Goal: Information Seeking & Learning: Learn about a topic

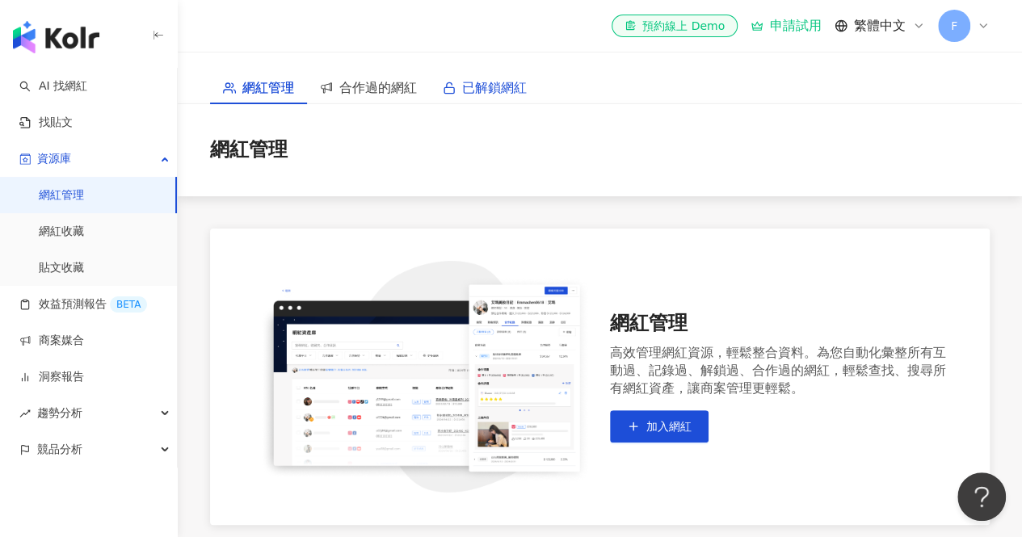
click at [494, 87] on span "已解鎖網紅" at bounding box center [494, 88] width 65 height 20
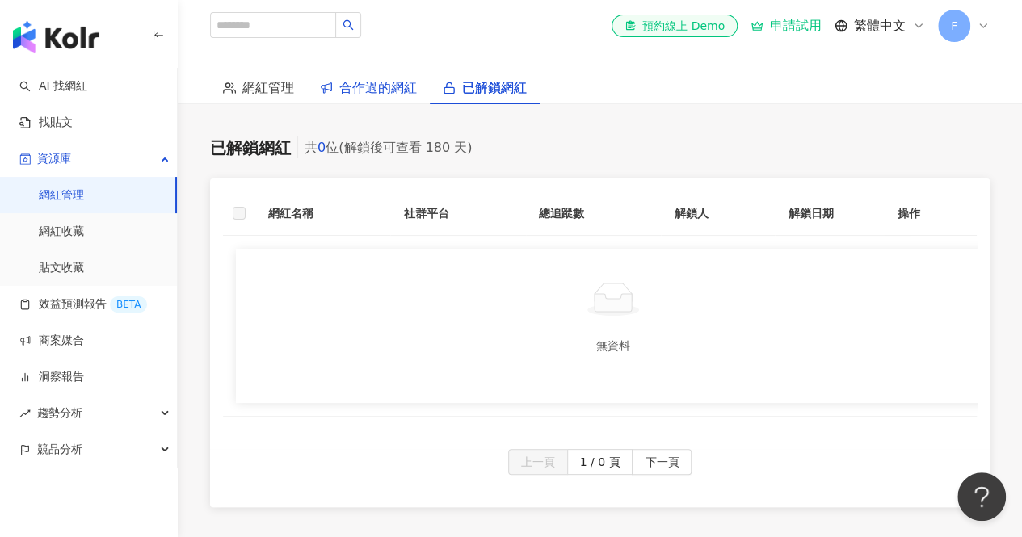
click at [385, 88] on span "合作過的網紅" at bounding box center [378, 88] width 78 height 20
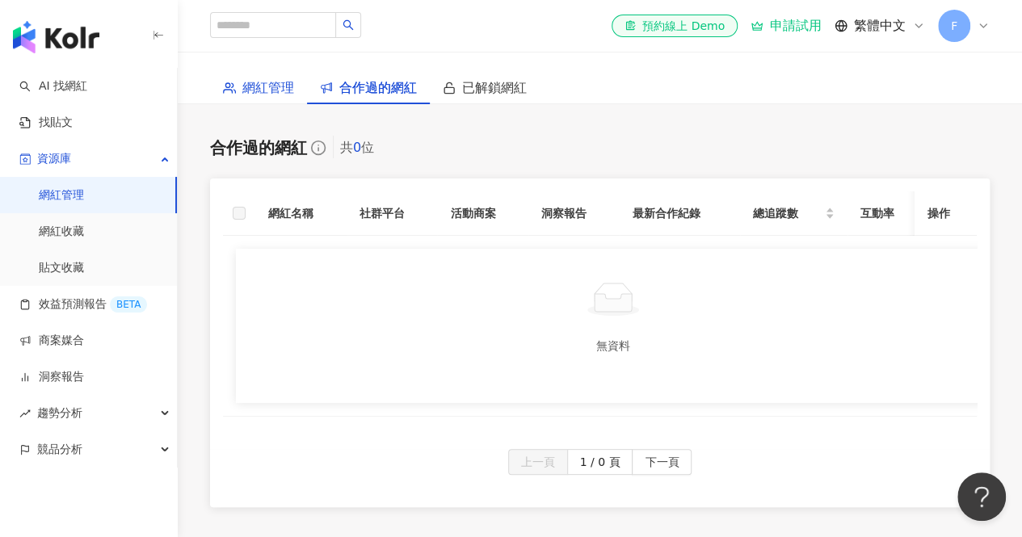
click at [255, 84] on span "網紅管理" at bounding box center [268, 88] width 52 height 20
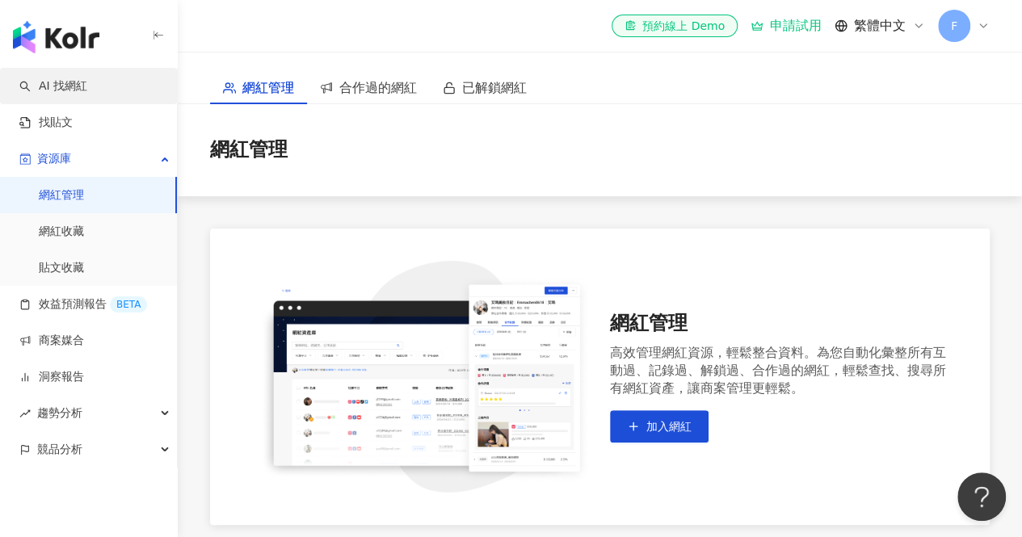
click at [63, 86] on link "AI 找網紅" at bounding box center [53, 86] width 68 height 16
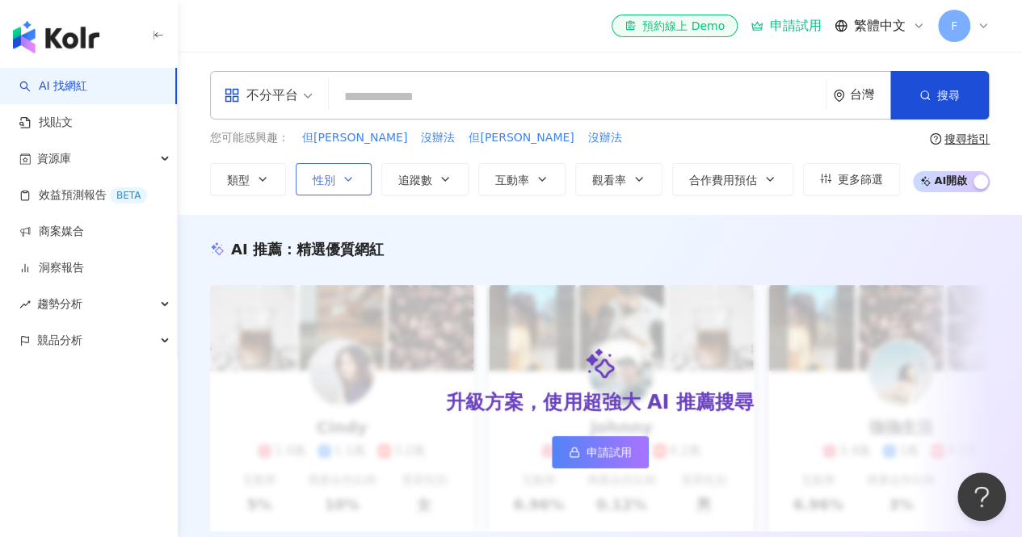
click at [338, 178] on button "性別" at bounding box center [334, 179] width 76 height 32
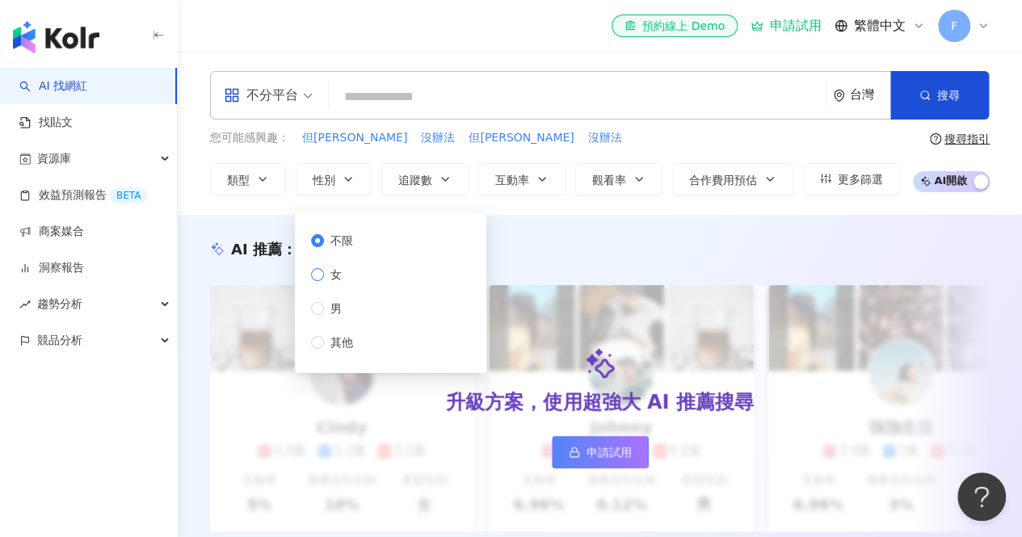
click at [343, 274] on span "女" at bounding box center [336, 275] width 24 height 18
click at [257, 175] on icon "button" at bounding box center [262, 179] width 13 height 13
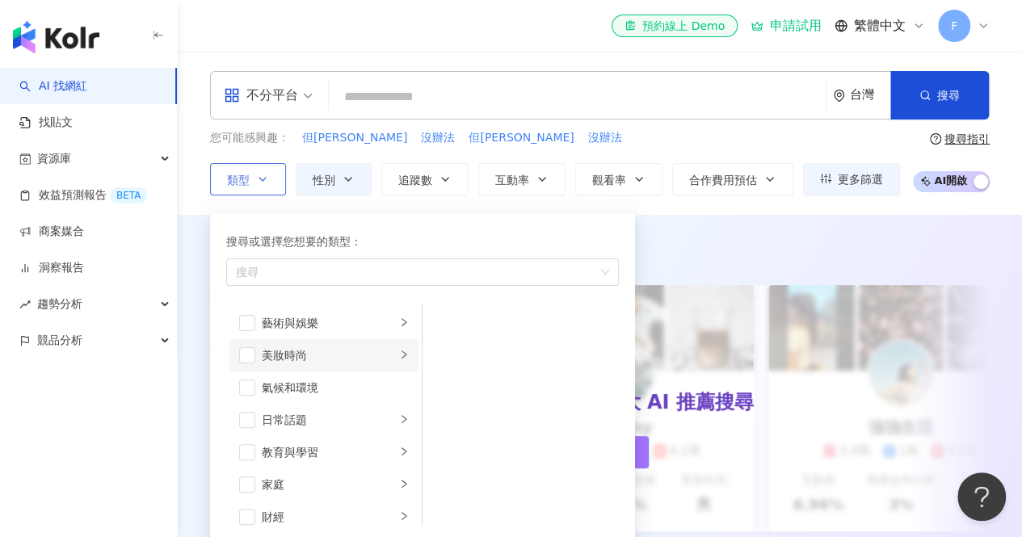
click at [306, 355] on div "美妝時尚" at bounding box center [329, 356] width 134 height 18
click at [445, 317] on span "button" at bounding box center [444, 323] width 16 height 16
click at [456, 208] on div "搜尋或選擇您想要的類型： 保養 藝術與娛樂 美妝時尚 氣候和環境 日常話題 教育與學習 家庭 財經 美食 命理占卜 遊戲 法政社會 生活風格 影視娛樂 醫療與…" at bounding box center [416, 375] width 412 height 340
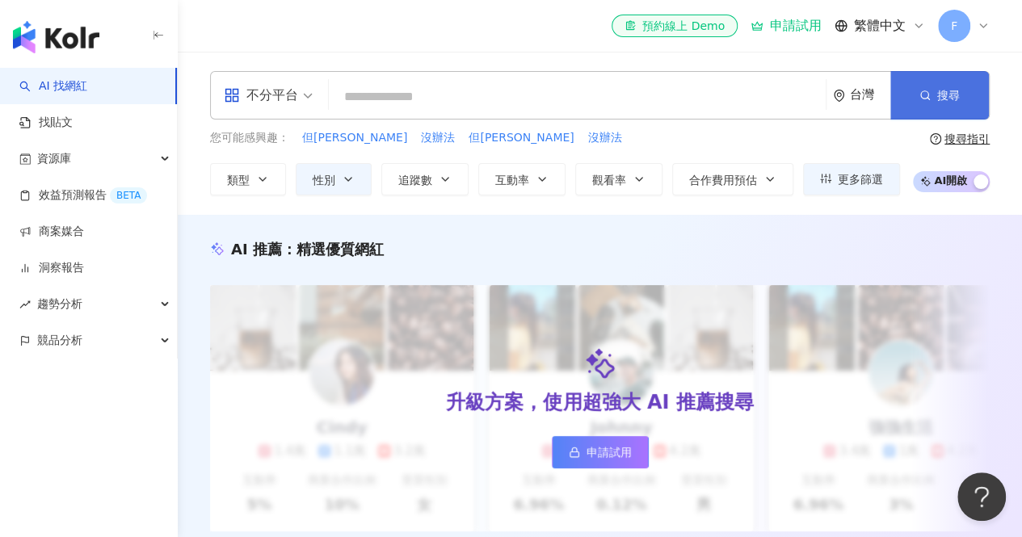
click at [950, 89] on span "搜尋" at bounding box center [949, 95] width 23 height 13
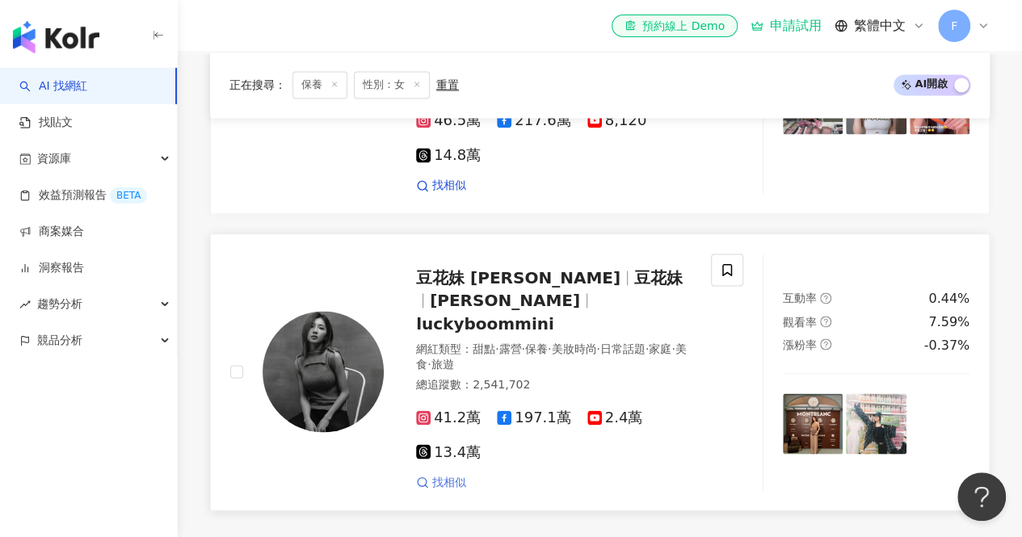
scroll to position [1132, 0]
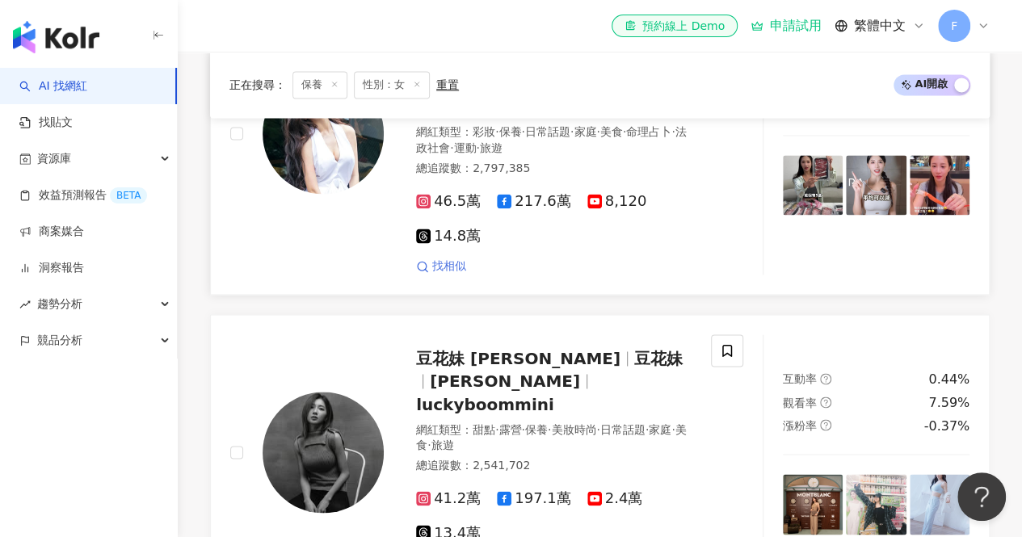
click at [422, 260] on icon at bounding box center [422, 266] width 13 height 13
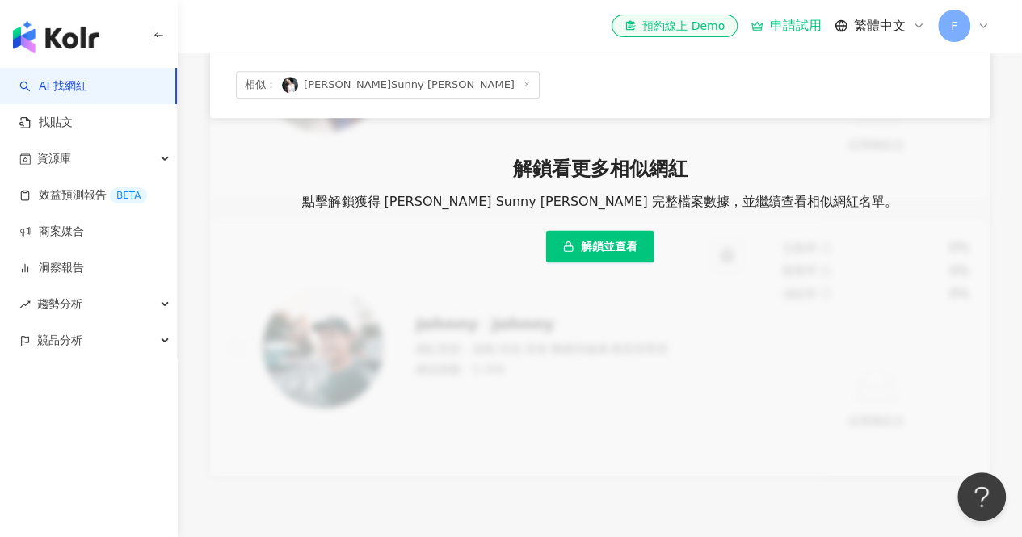
scroll to position [921, 0]
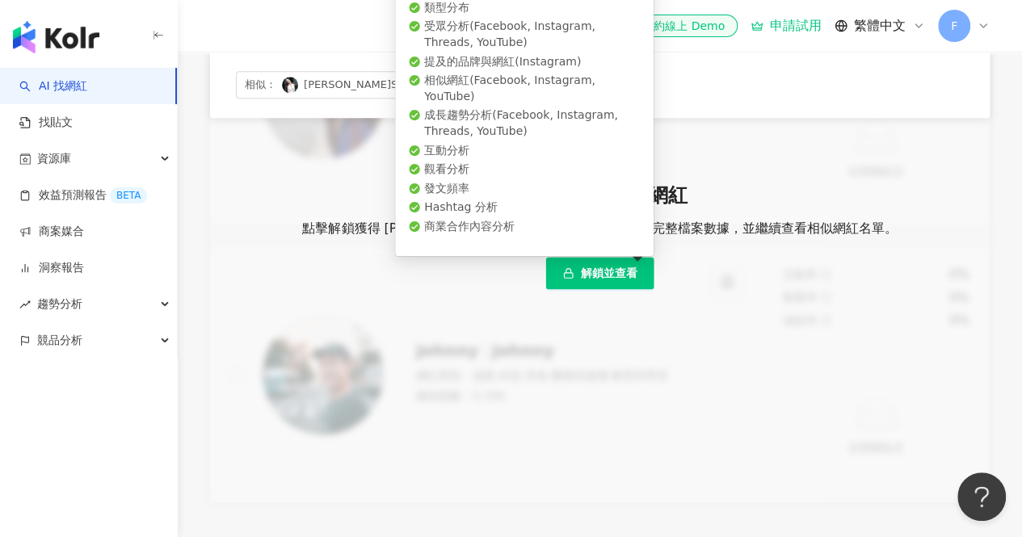
click at [600, 280] on span "解鎖並查看" at bounding box center [609, 273] width 57 height 13
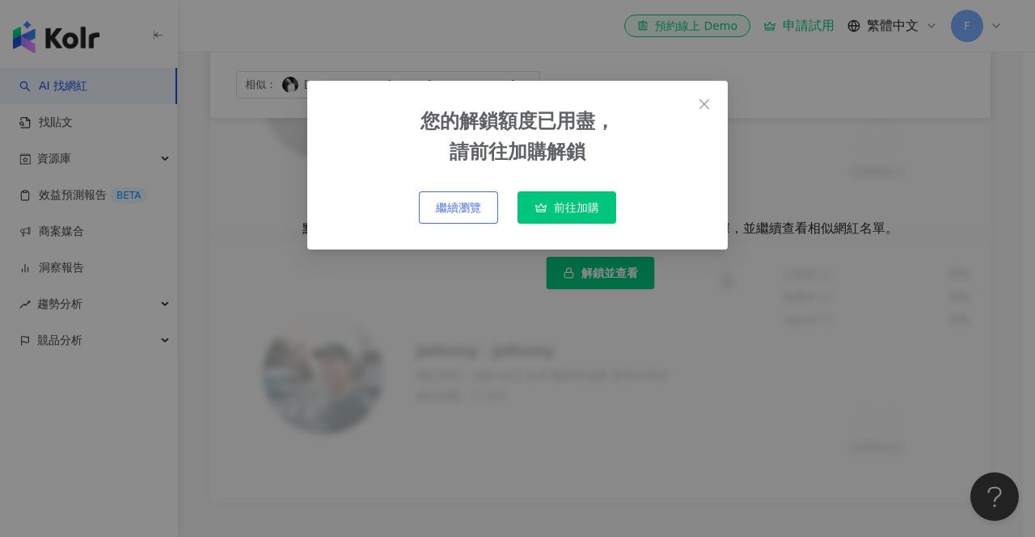
click at [454, 204] on span "繼續瀏覽" at bounding box center [458, 207] width 45 height 13
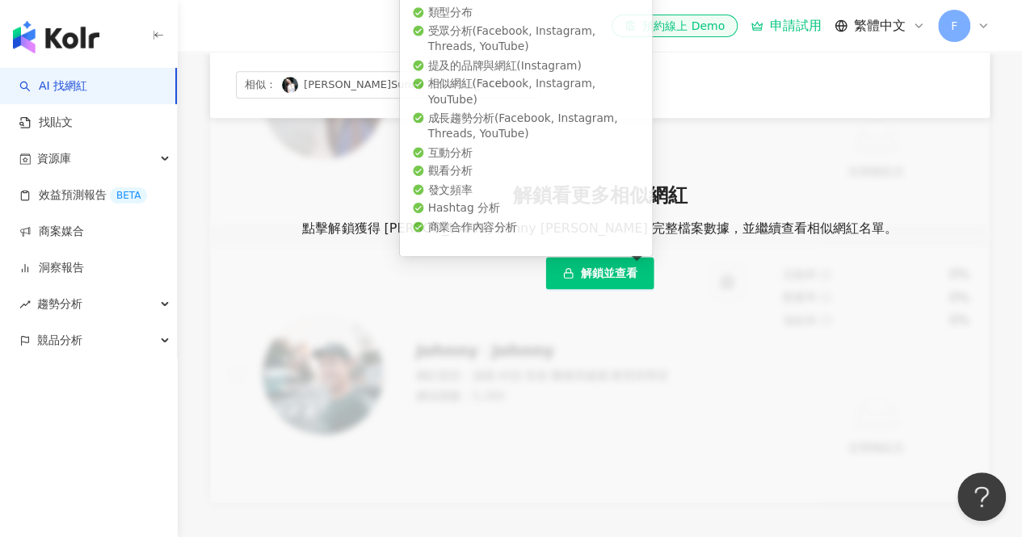
click at [611, 279] on span "解鎖並查看" at bounding box center [609, 273] width 57 height 13
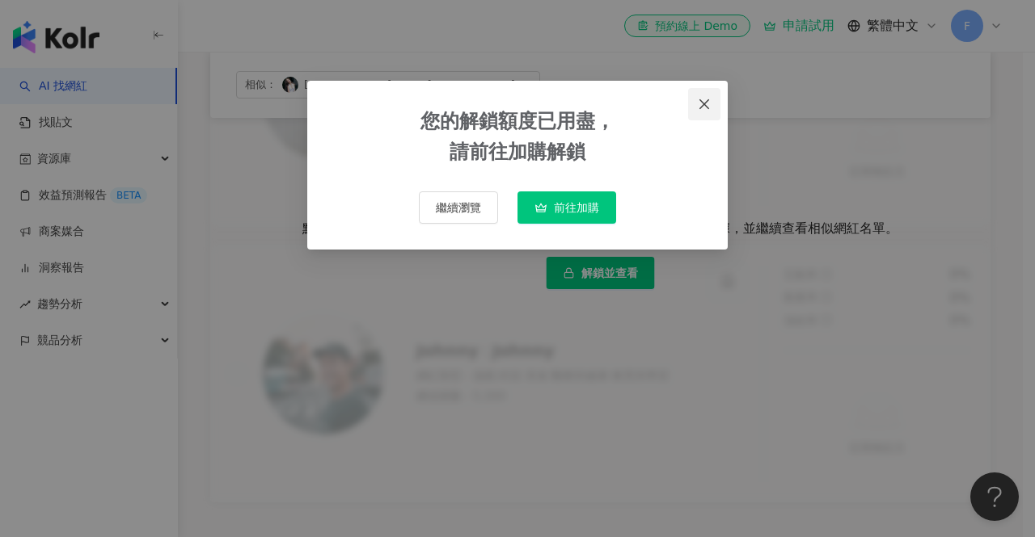
click at [708, 104] on icon "close" at bounding box center [704, 104] width 13 height 13
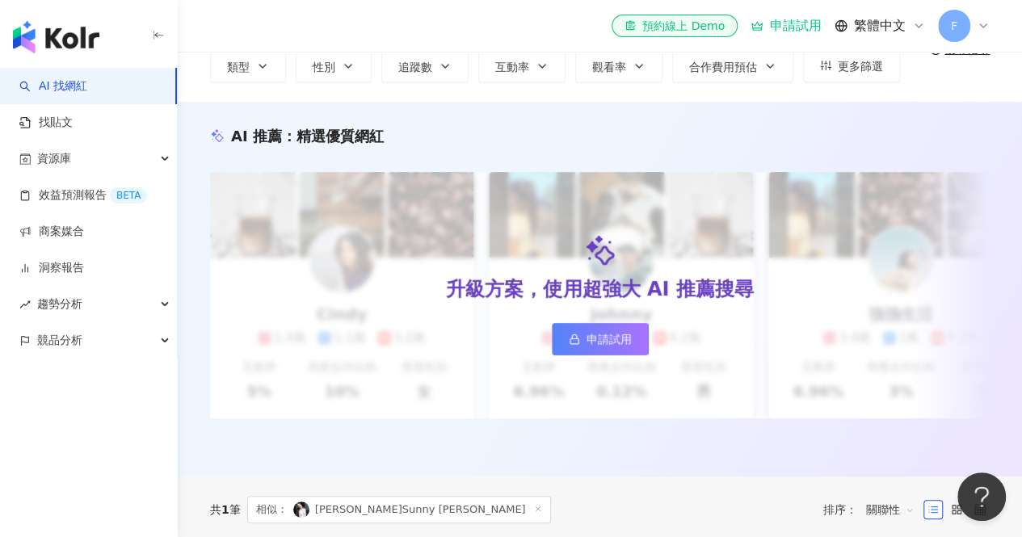
scroll to position [0, 0]
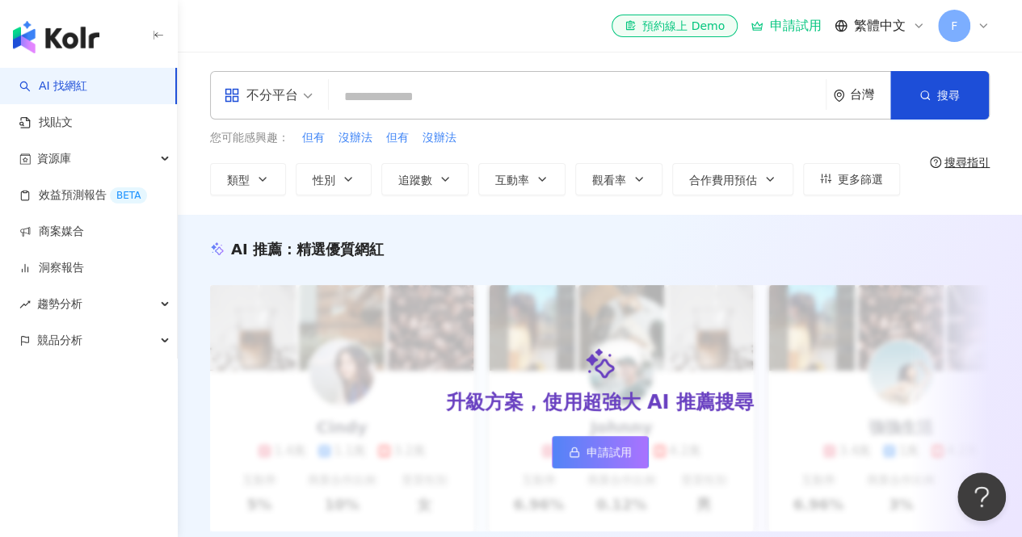
click at [955, 33] on span "F" at bounding box center [954, 26] width 6 height 18
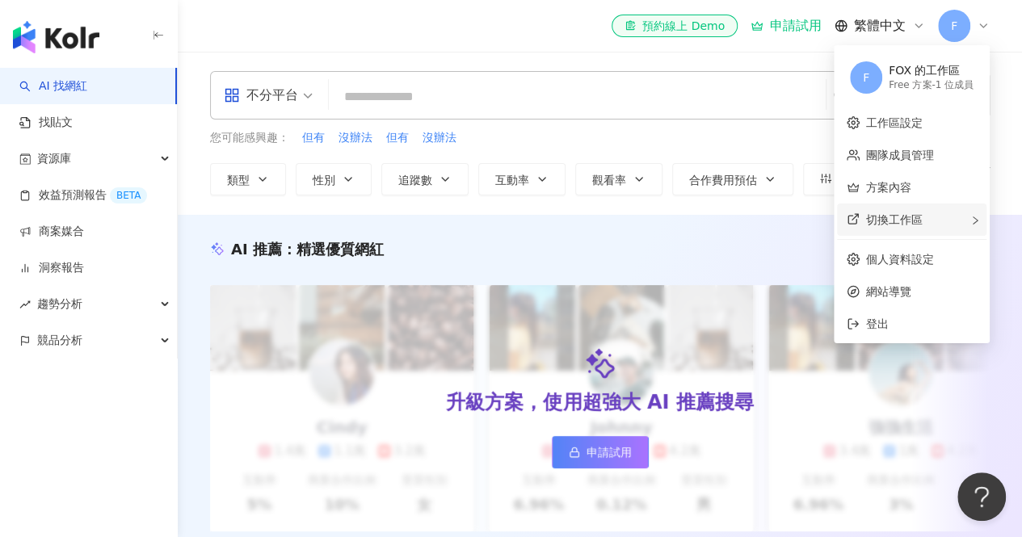
click at [887, 220] on span "切換工作區" at bounding box center [894, 219] width 57 height 13
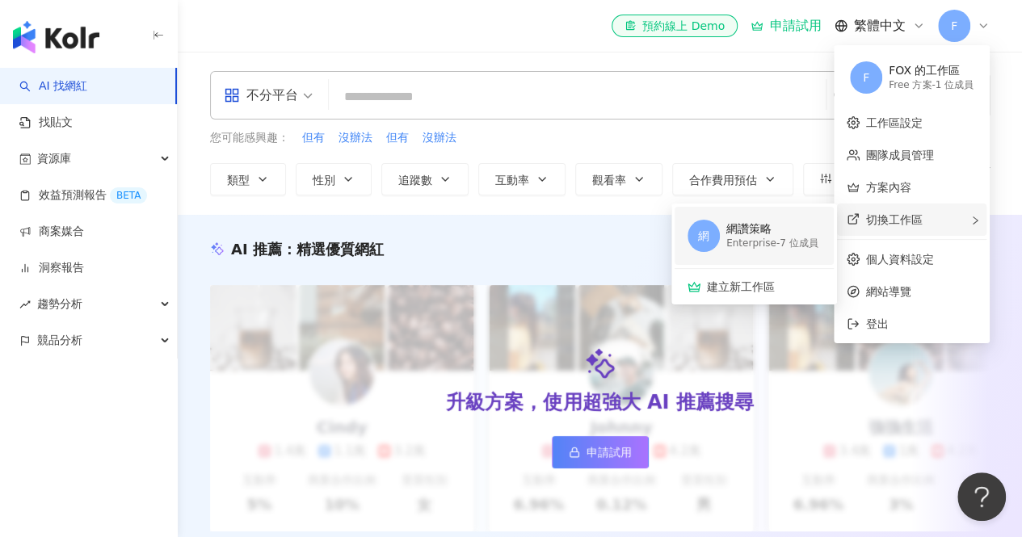
click at [803, 227] on div "網讚策略" at bounding box center [773, 229] width 92 height 16
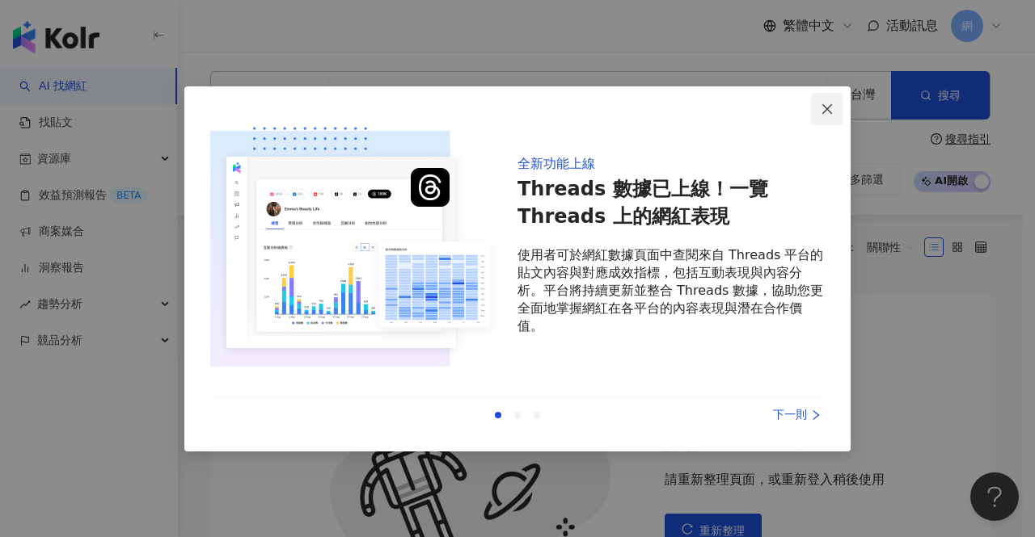
click at [830, 119] on button "Close" at bounding box center [827, 109] width 32 height 32
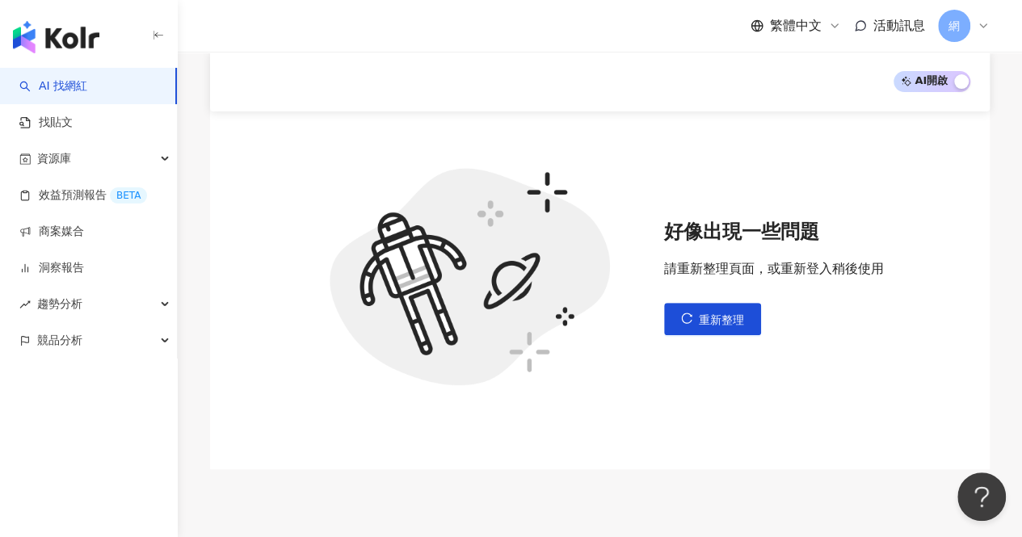
scroll to position [242, 0]
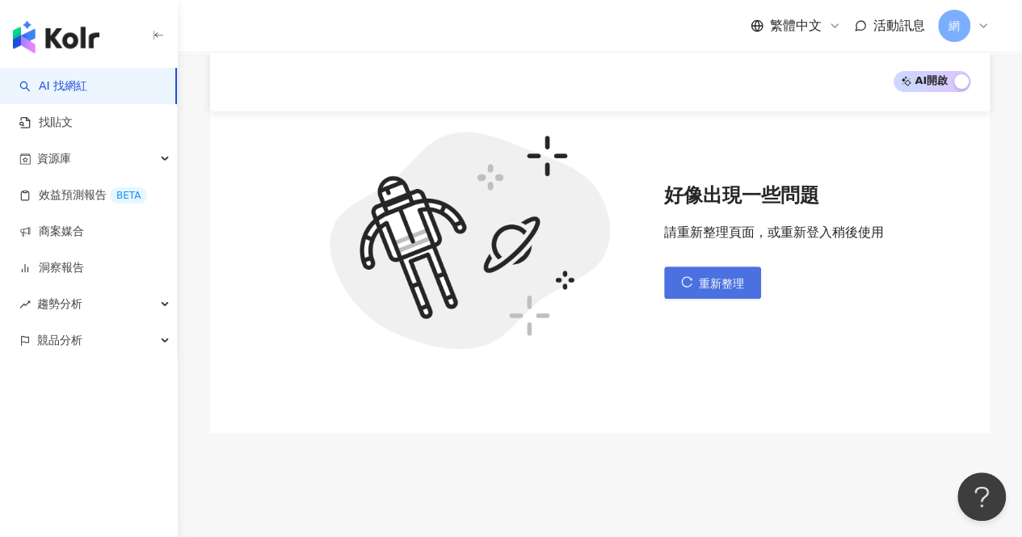
click at [664, 277] on button "重新整理" at bounding box center [712, 283] width 97 height 32
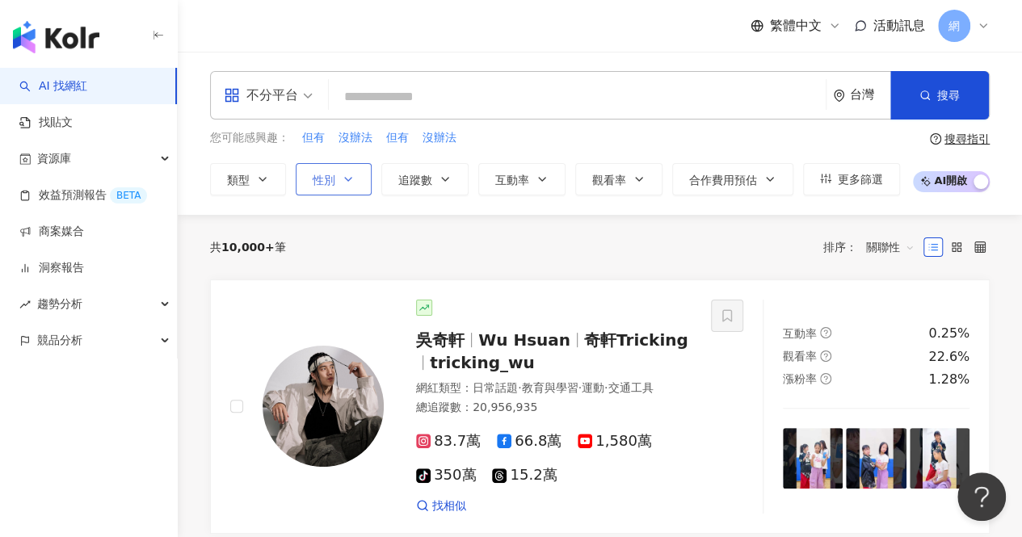
click at [344, 183] on icon "button" at bounding box center [348, 179] width 13 height 13
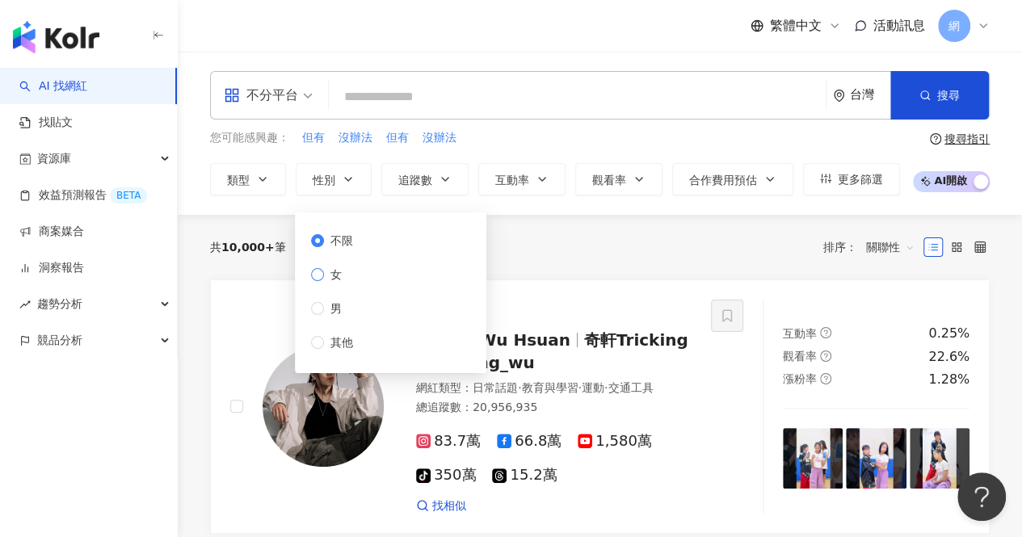
click at [353, 266] on label "女" at bounding box center [335, 275] width 48 height 18
click at [234, 177] on span "類型" at bounding box center [238, 180] width 23 height 13
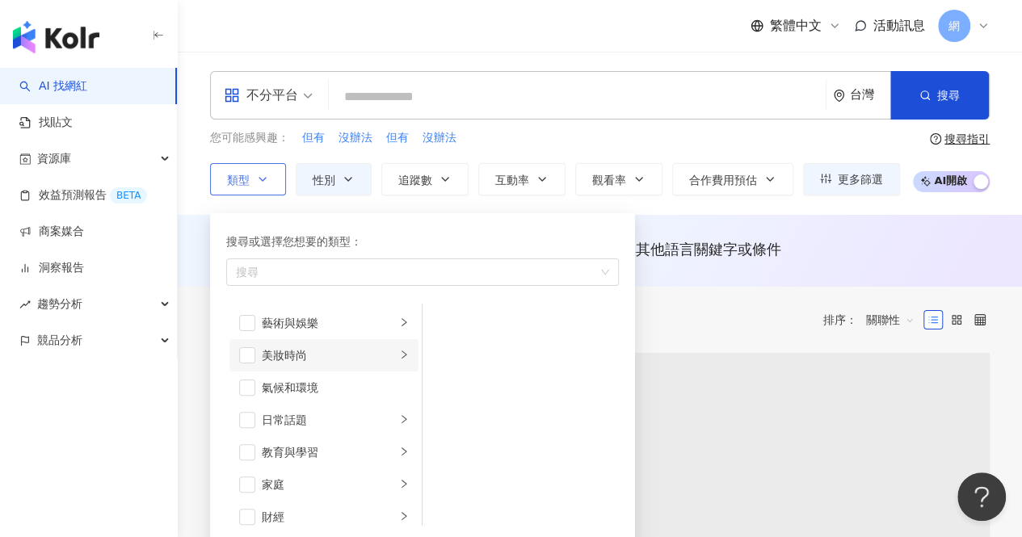
click at [286, 355] on div "美妝時尚" at bounding box center [329, 356] width 134 height 18
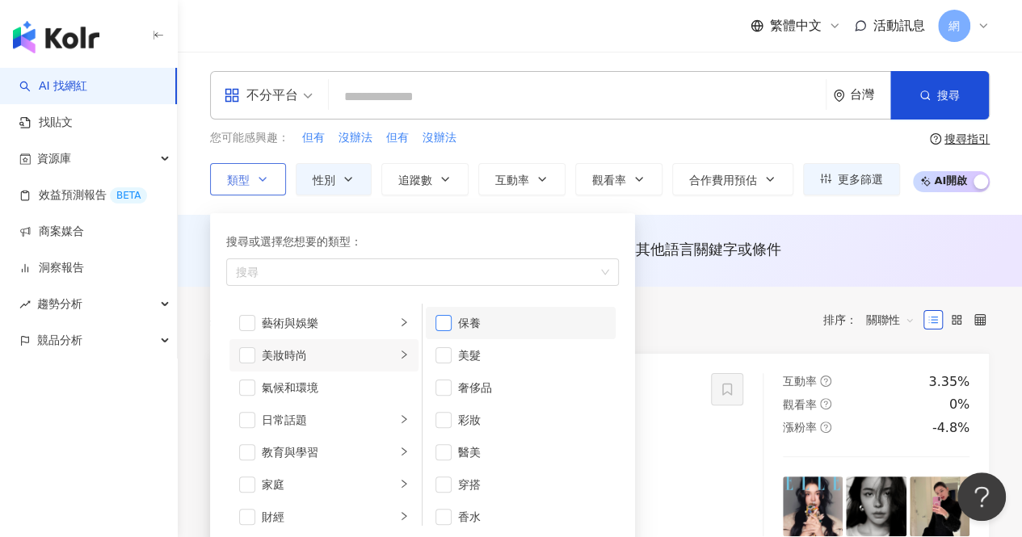
click at [446, 315] on span "button" at bounding box center [444, 323] width 16 height 16
click at [470, 195] on div "不分平台 台灣 搜尋 您可能感興趣： 但有 沒辦法 但有 沒辦法 類型 搜尋或選擇您想要的類型： 保養 藝術與娛樂 美妝時尚 氣候和環境 日常話題 教育與學習…" at bounding box center [600, 133] width 845 height 163
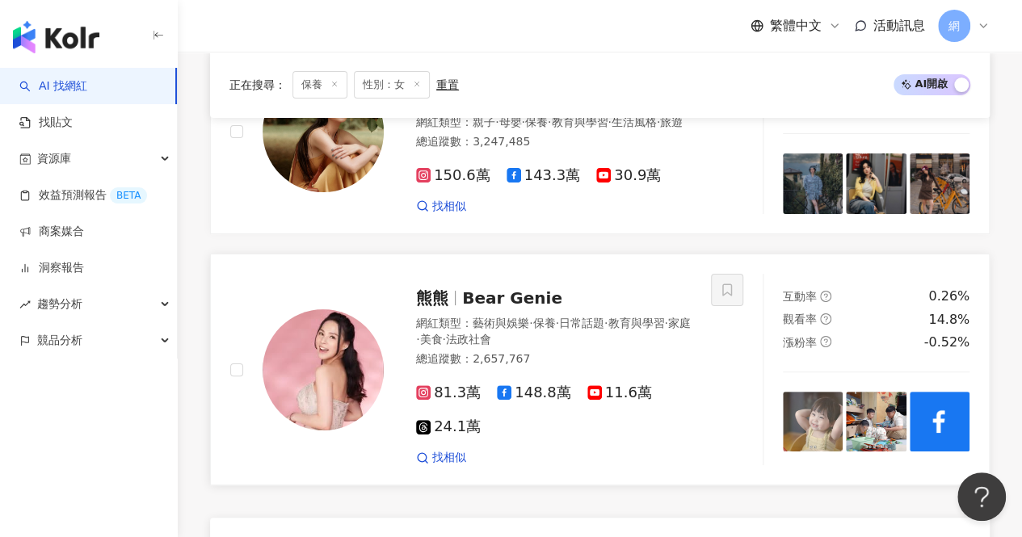
scroll to position [3175, 0]
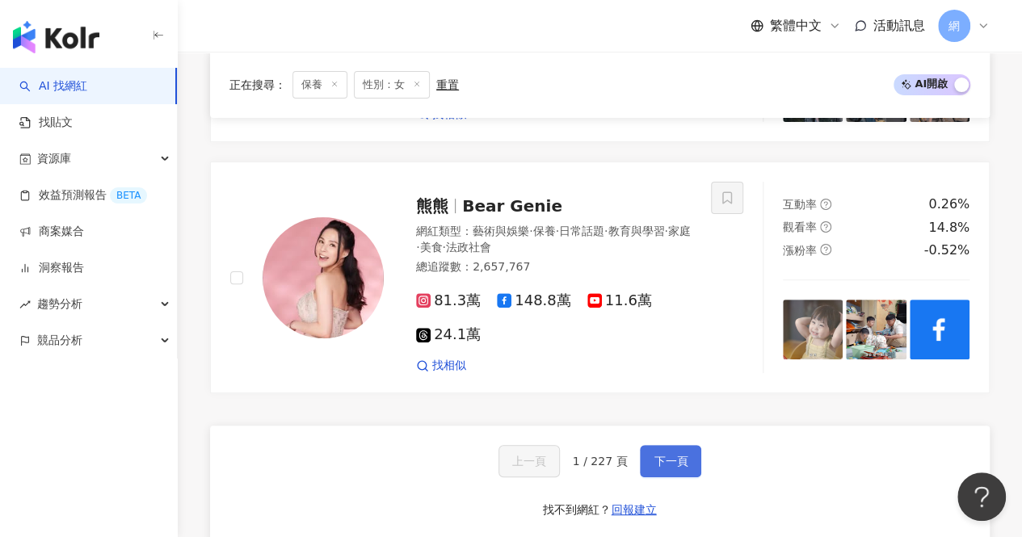
click at [677, 455] on span "下一頁" at bounding box center [671, 461] width 34 height 13
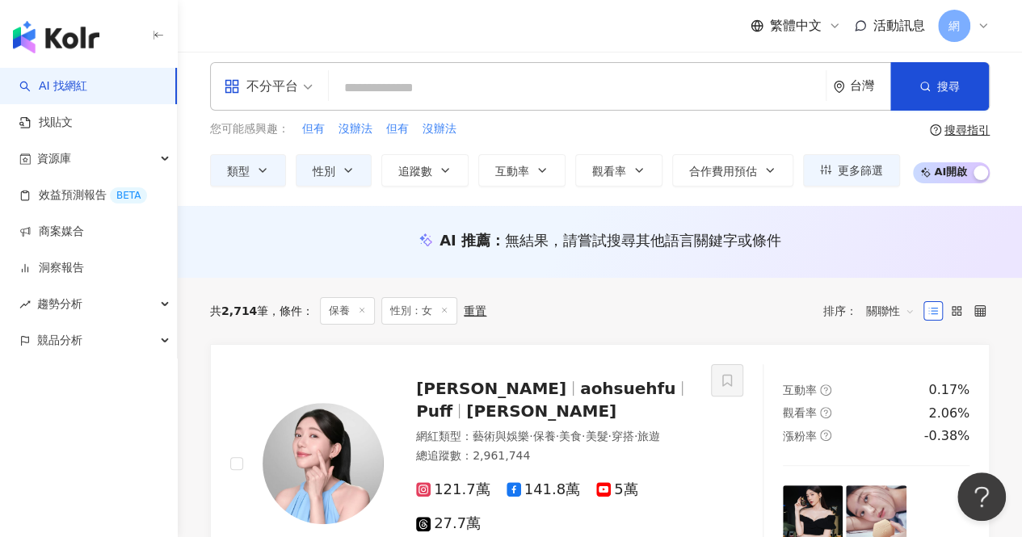
scroll to position [0, 0]
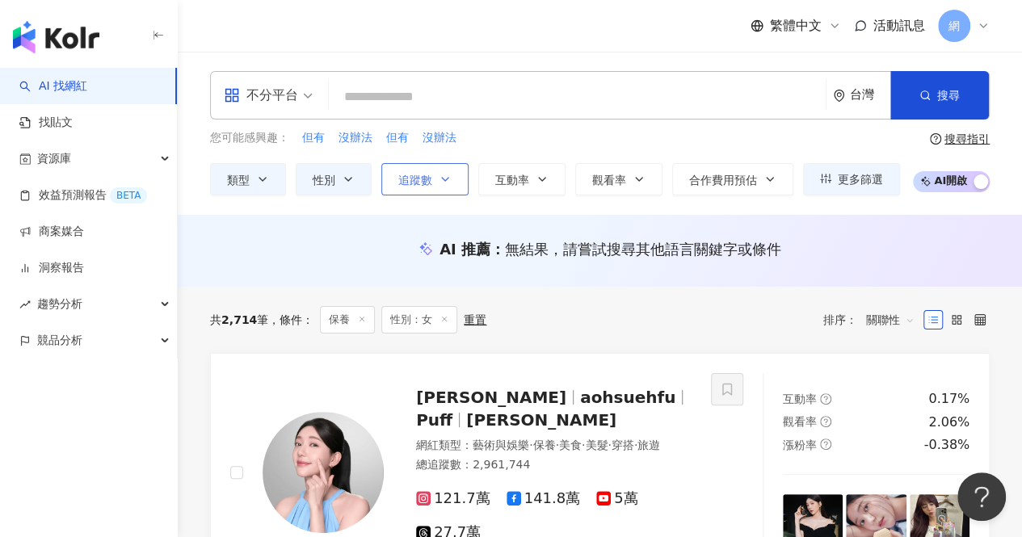
click at [449, 179] on icon "button" at bounding box center [445, 179] width 13 height 13
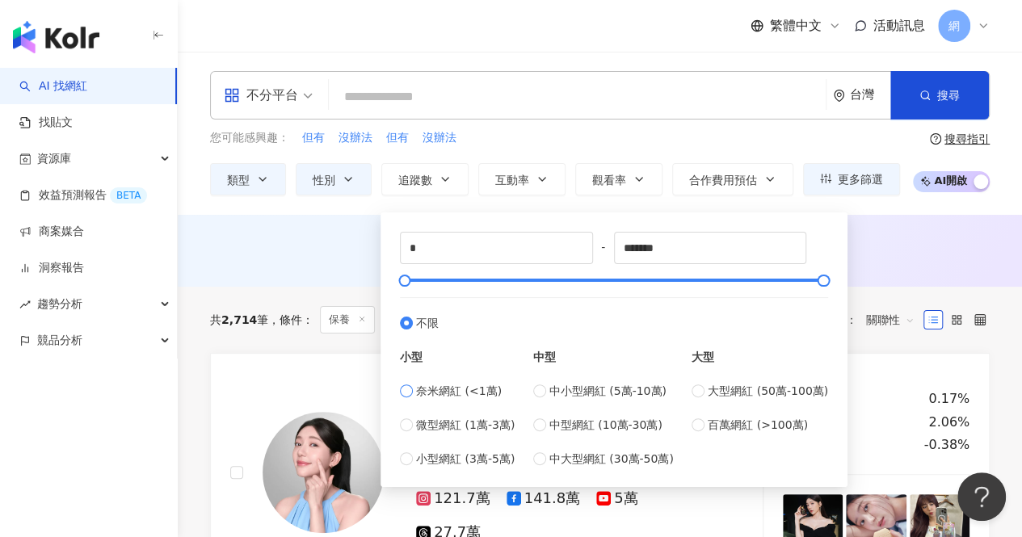
type input "****"
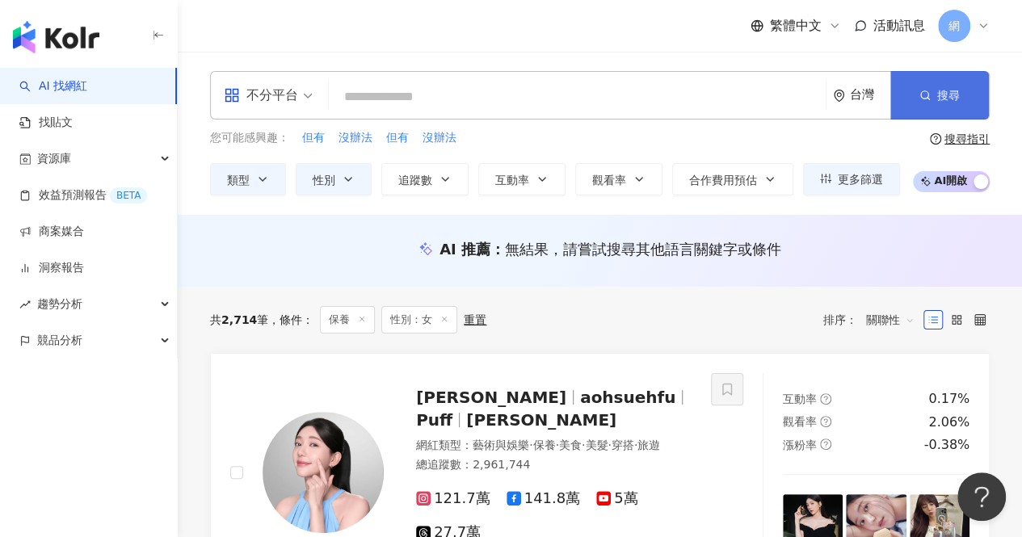
click at [933, 112] on button "搜尋" at bounding box center [940, 95] width 99 height 48
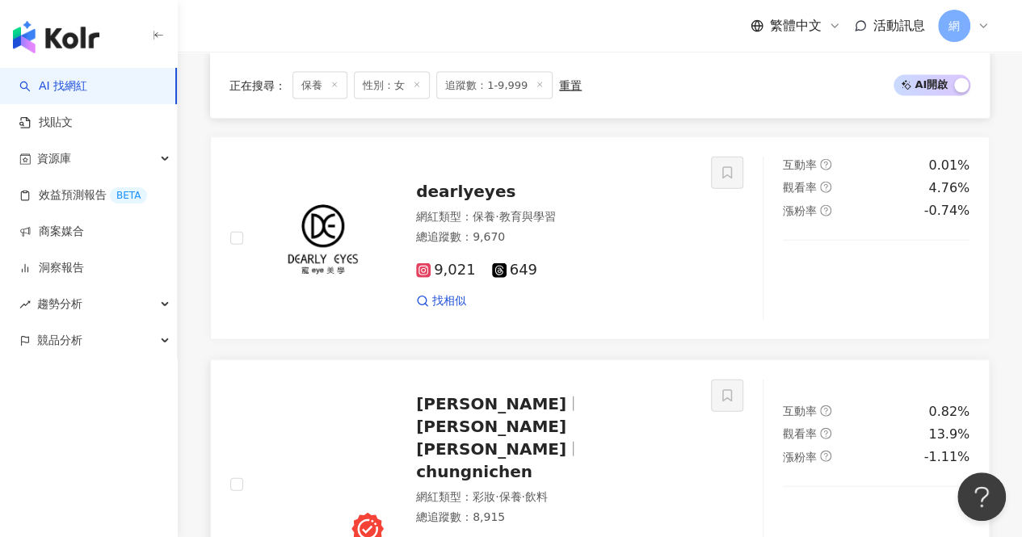
scroll to position [1778, 0]
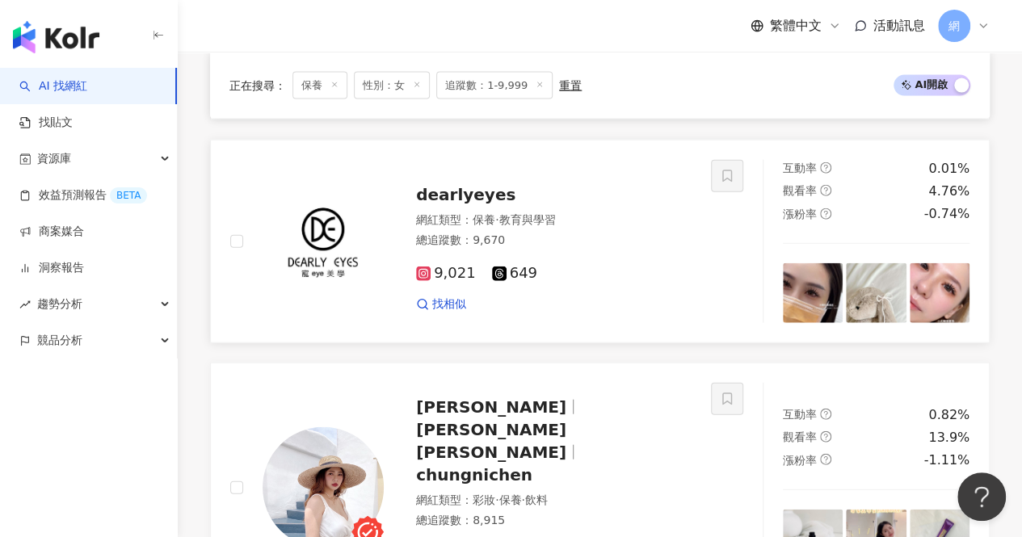
click at [425, 268] on rect at bounding box center [423, 273] width 11 height 11
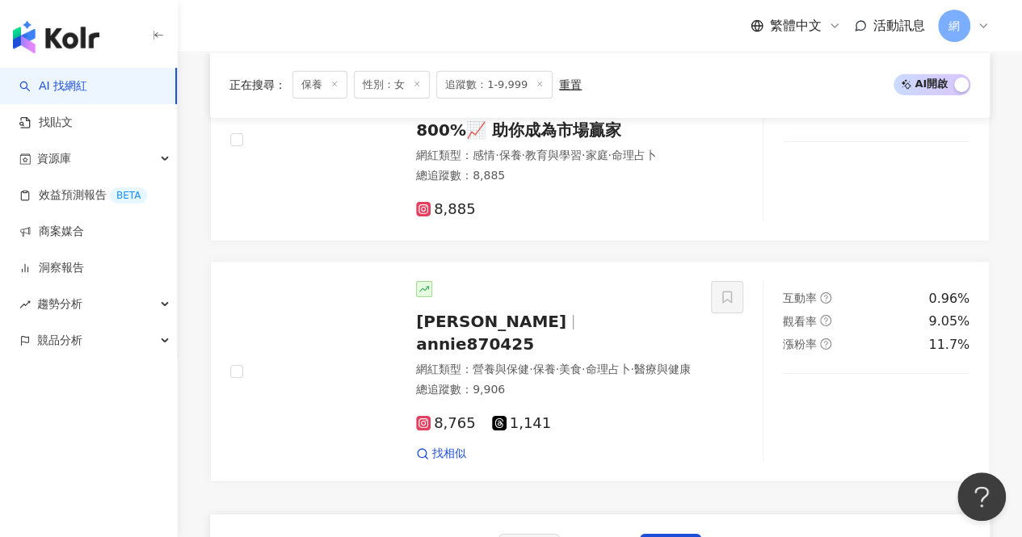
scroll to position [2748, 0]
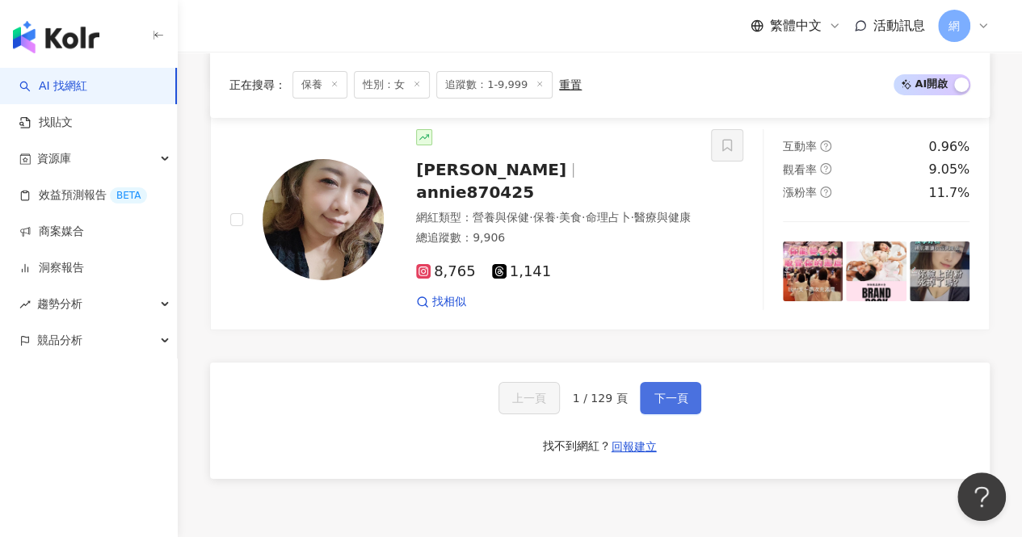
click at [666, 392] on span "下一頁" at bounding box center [671, 398] width 34 height 13
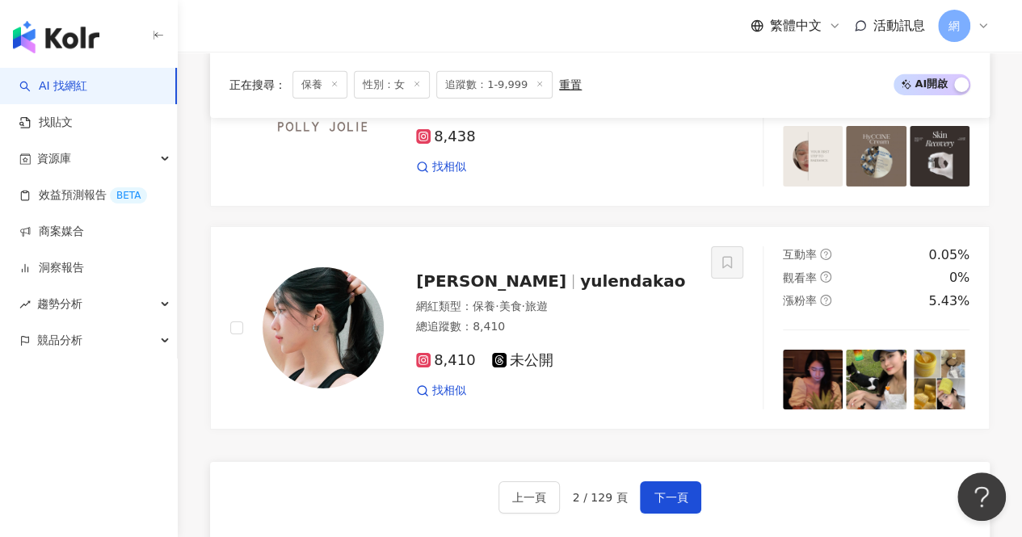
scroll to position [2567, 0]
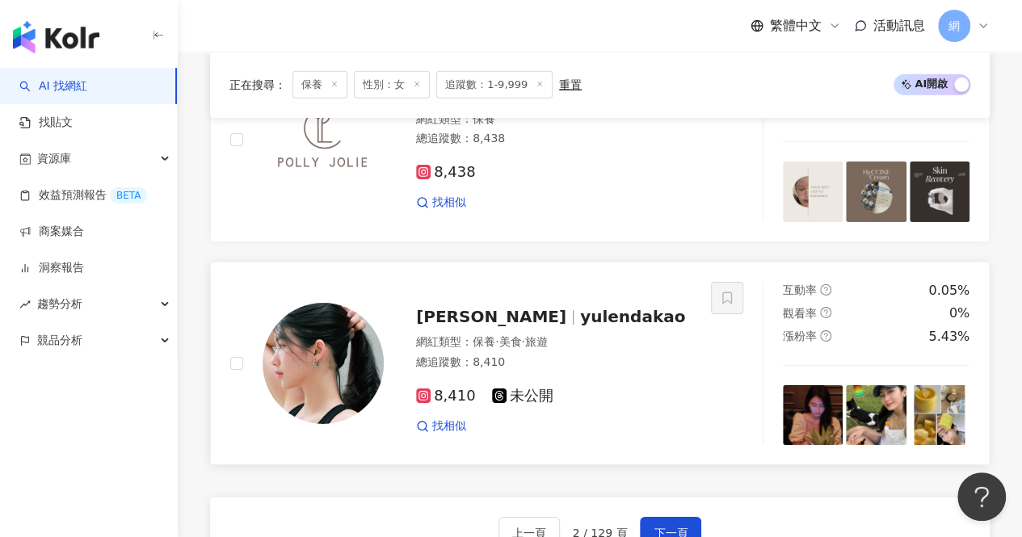
click at [456, 307] on span "Yulenda Kao" at bounding box center [491, 316] width 150 height 19
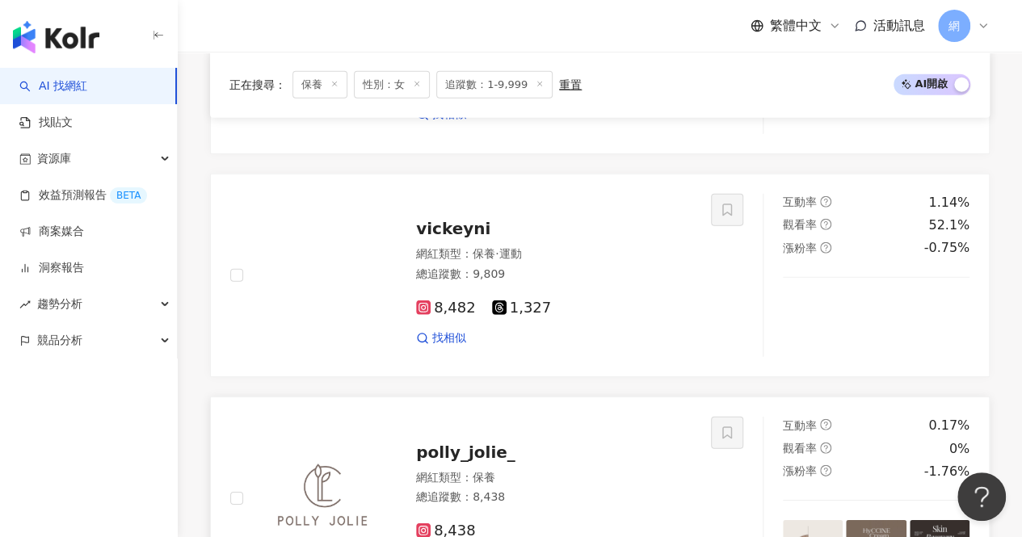
scroll to position [2244, 0]
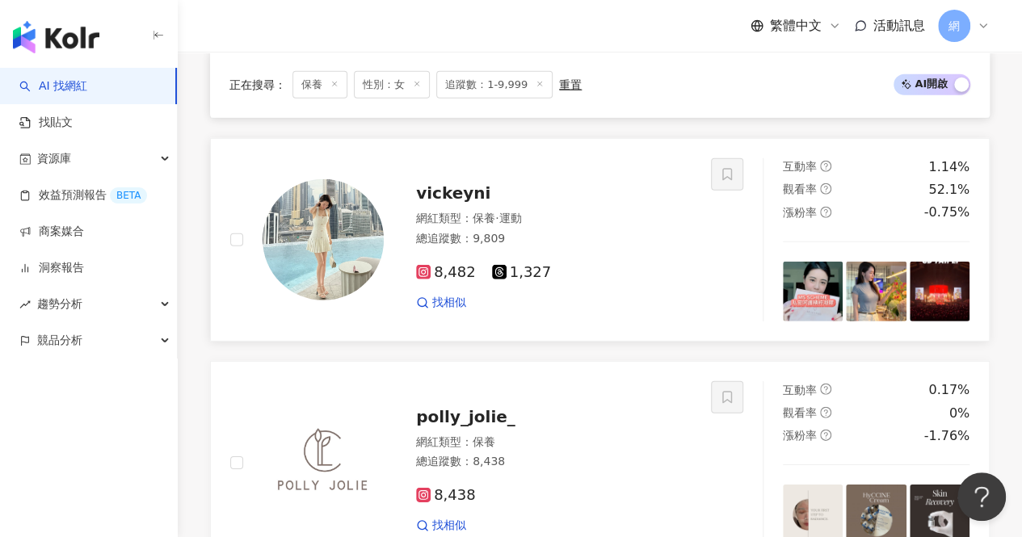
click at [442, 183] on span "vickeyni" at bounding box center [453, 192] width 74 height 19
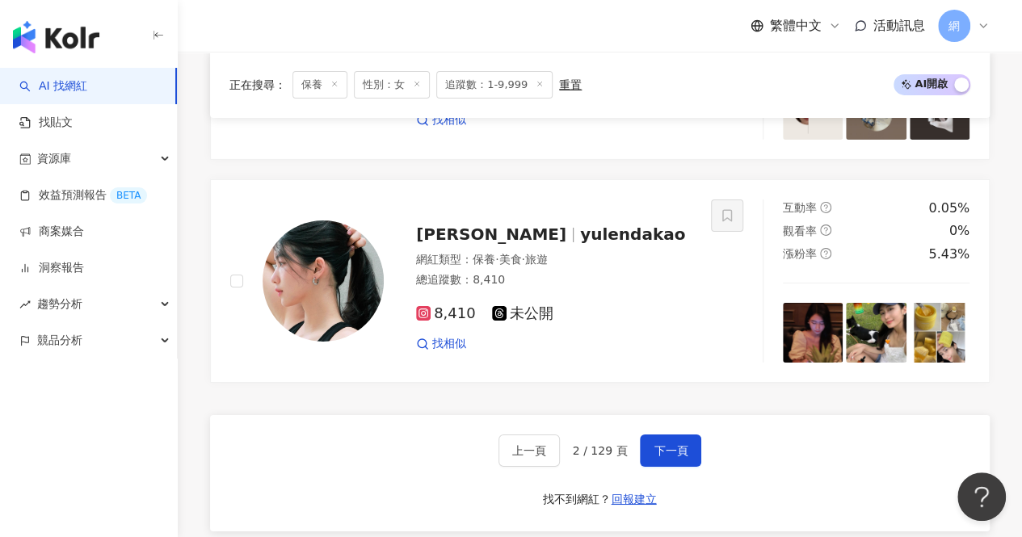
scroll to position [2729, 0]
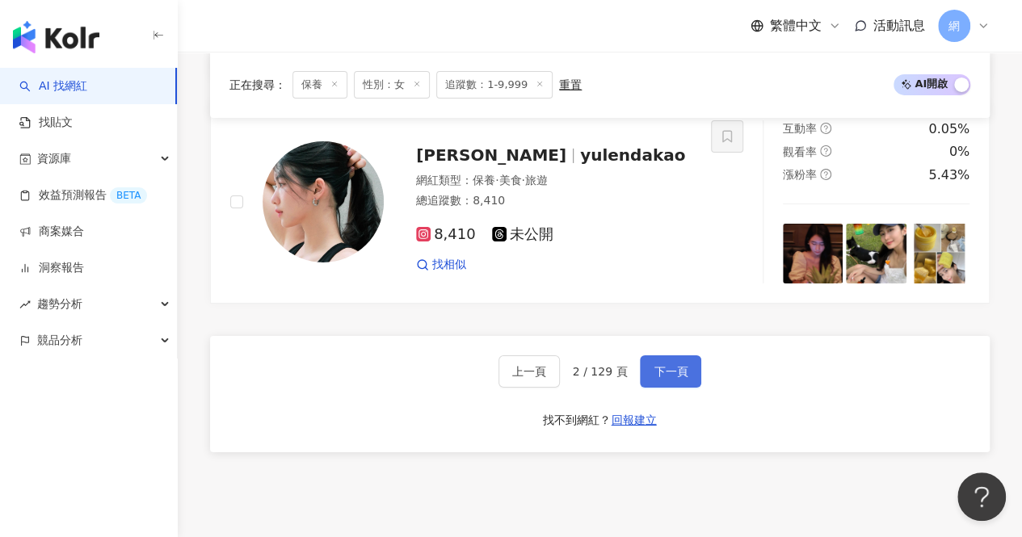
click at [671, 365] on span "下一頁" at bounding box center [671, 371] width 34 height 13
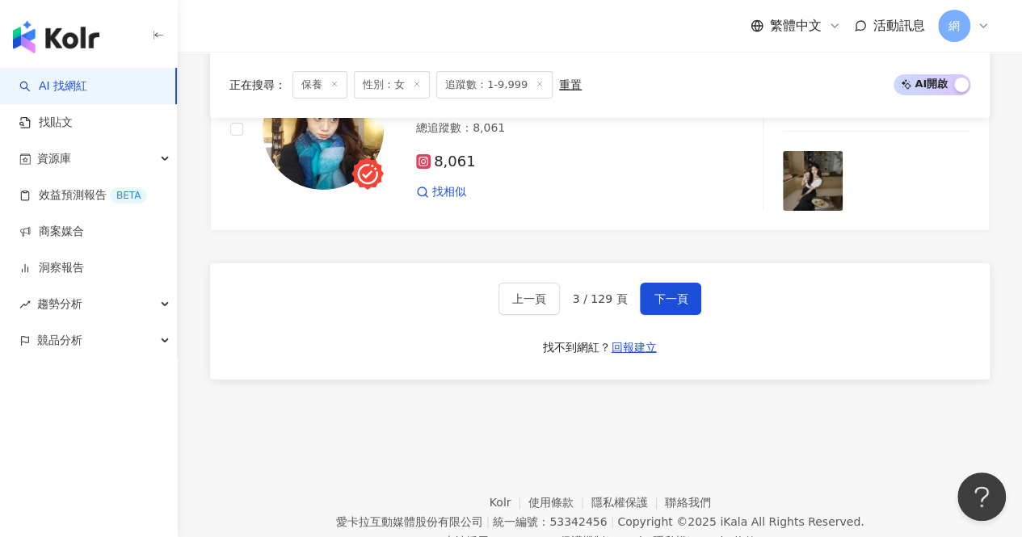
scroll to position [2809, 0]
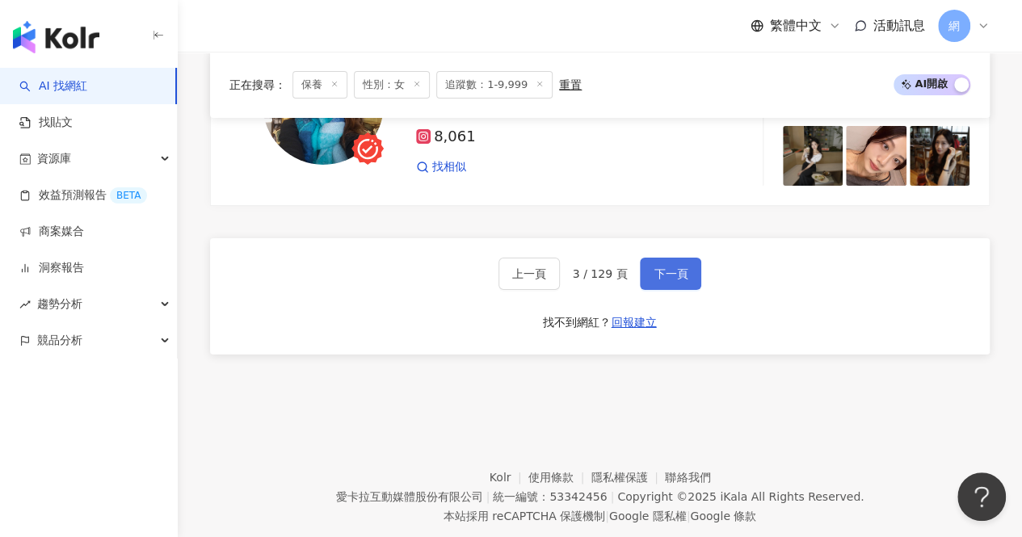
click at [663, 268] on span "下一頁" at bounding box center [671, 274] width 34 height 13
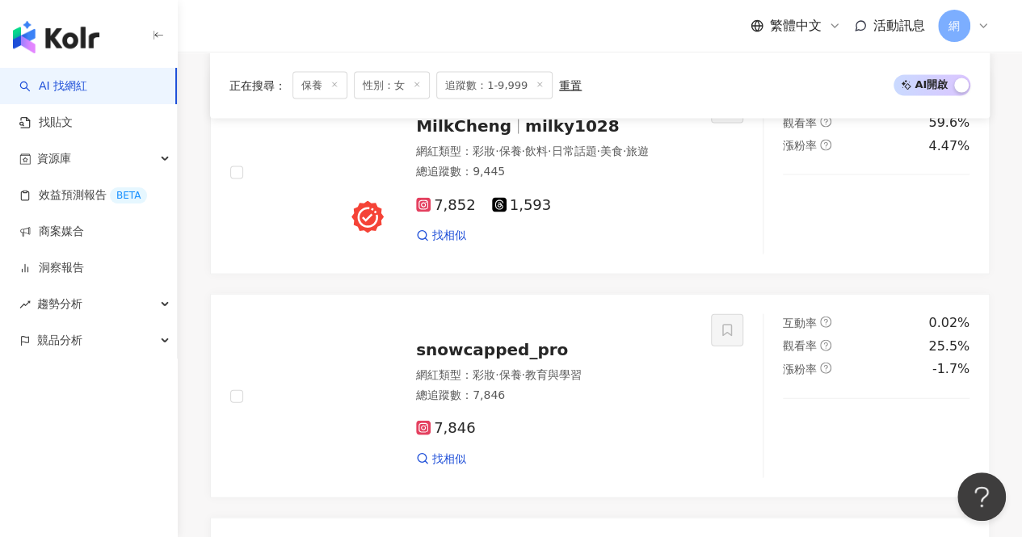
scroll to position [1463, 0]
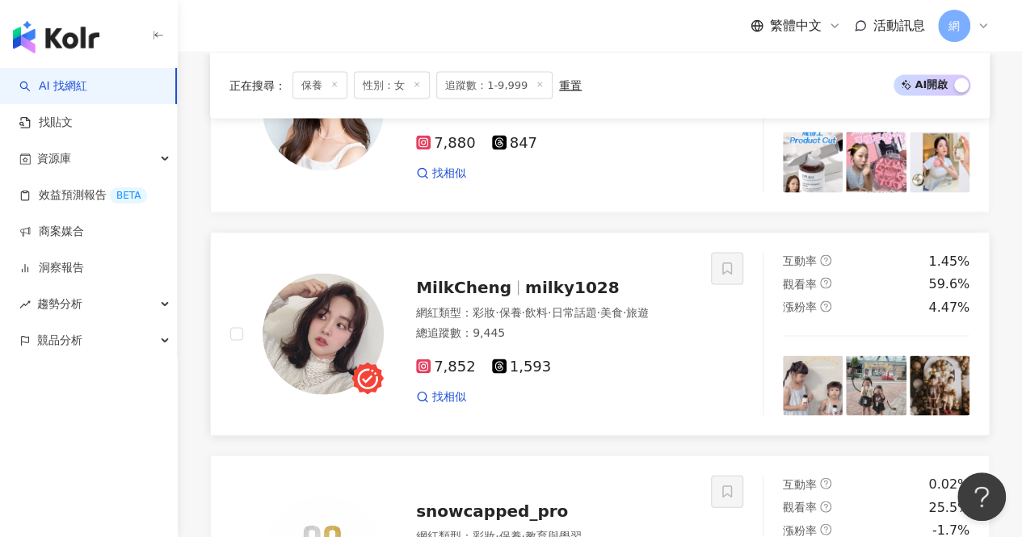
click at [468, 277] on span "MilkCheng" at bounding box center [463, 286] width 95 height 19
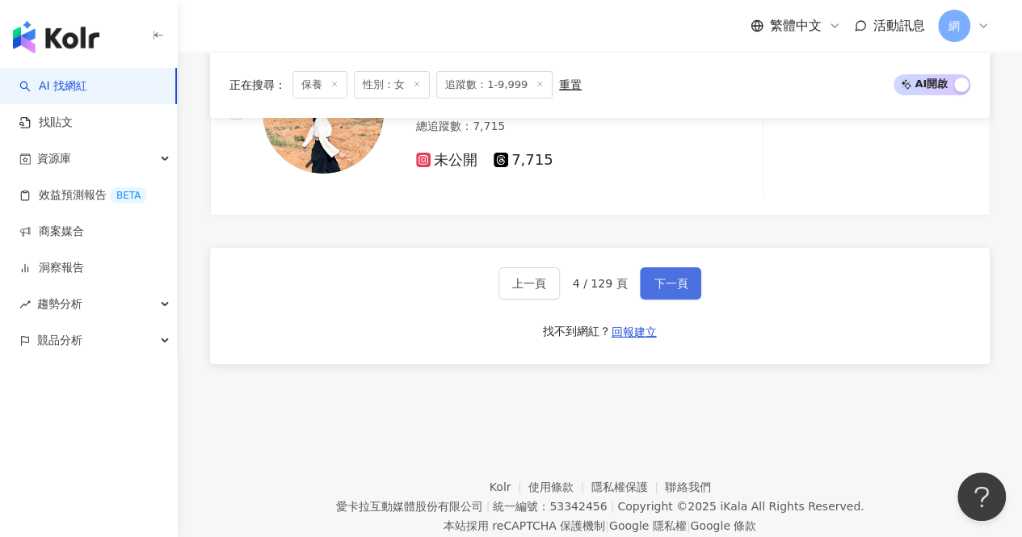
scroll to position [2837, 0]
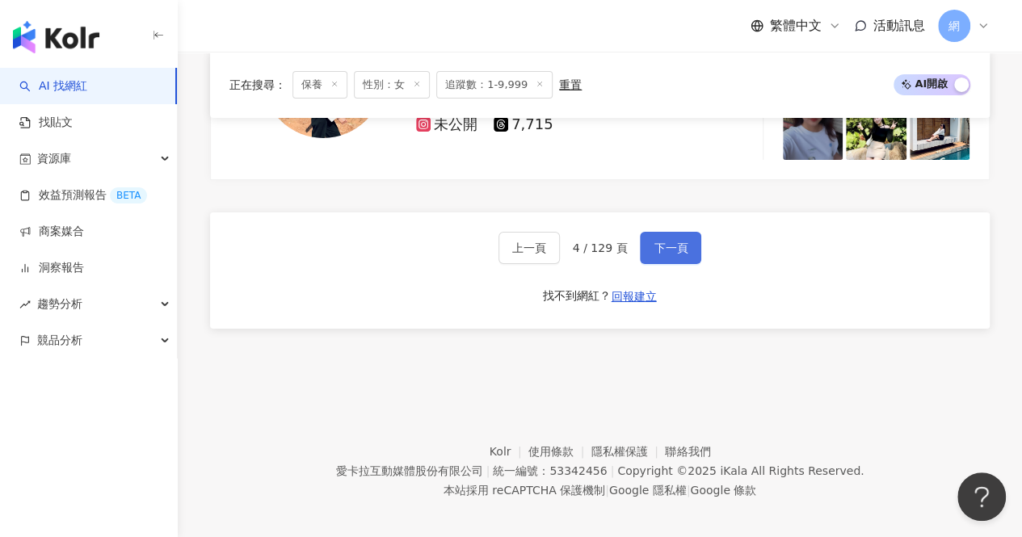
click at [660, 242] on span "下一頁" at bounding box center [671, 248] width 34 height 13
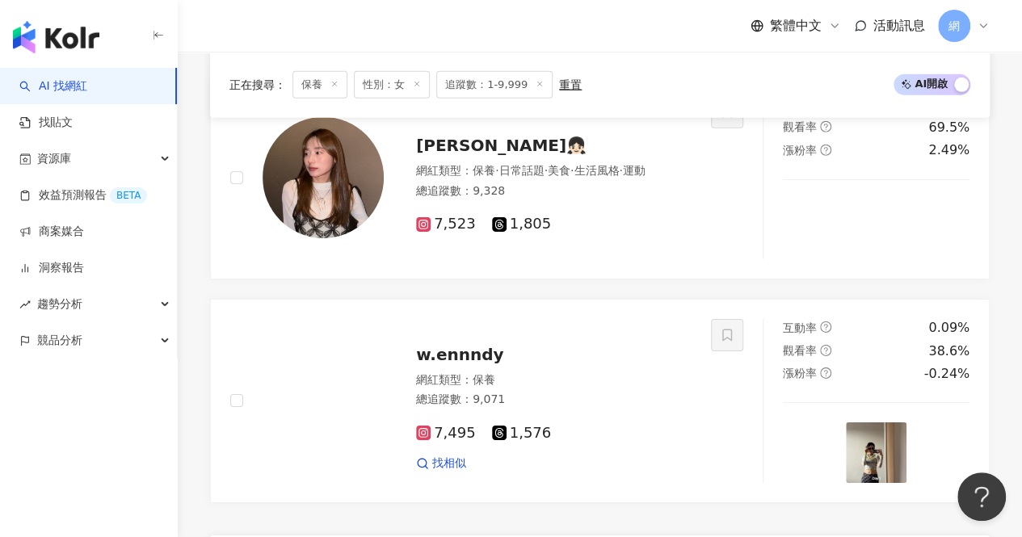
scroll to position [2433, 0]
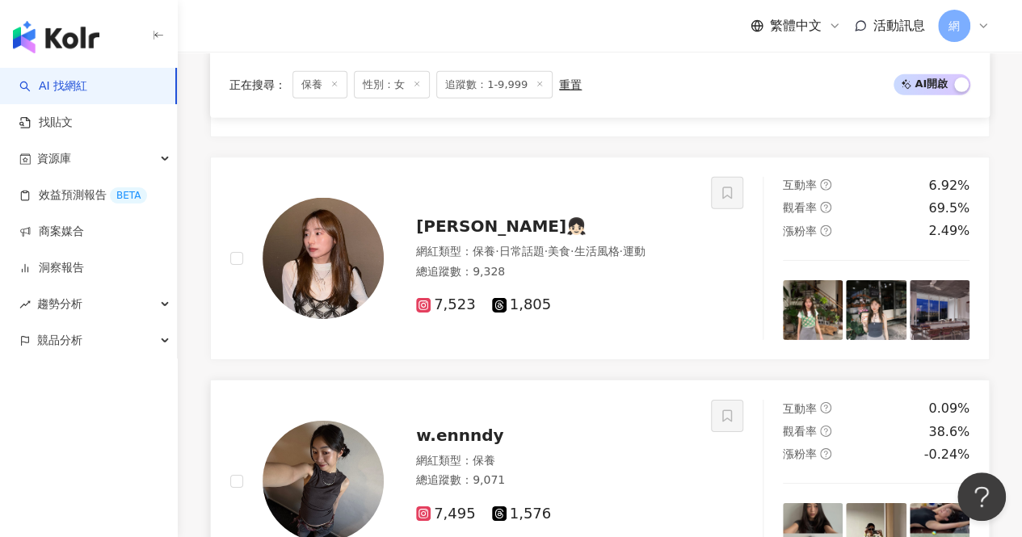
click at [464, 426] on span "w.ennndy" at bounding box center [459, 435] width 87 height 19
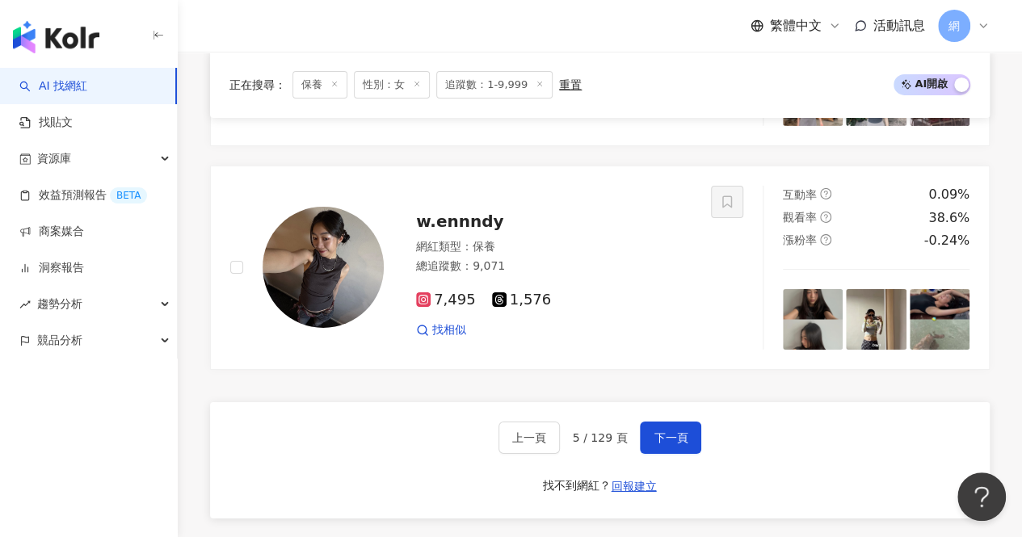
scroll to position [2837, 0]
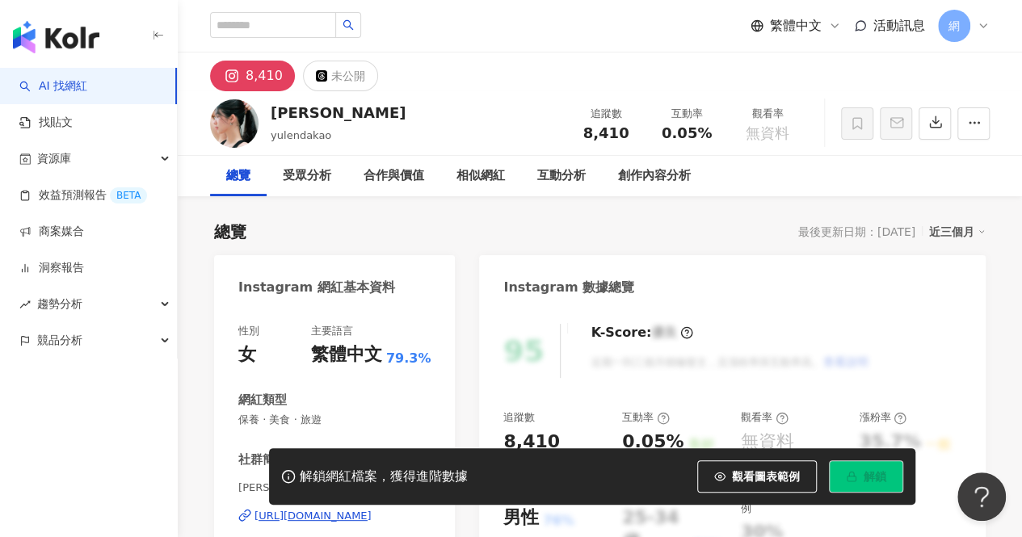
scroll to position [162, 0]
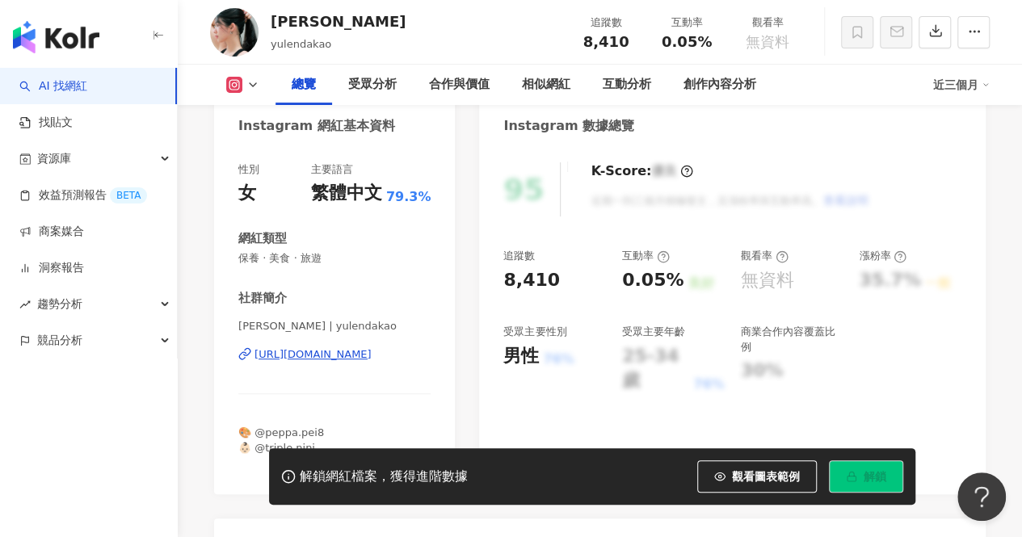
click at [372, 355] on div "https://www.instagram.com/yulendakao/" at bounding box center [313, 355] width 117 height 15
click at [363, 352] on div "https://www.instagram.com/yulendakao/" at bounding box center [313, 355] width 117 height 15
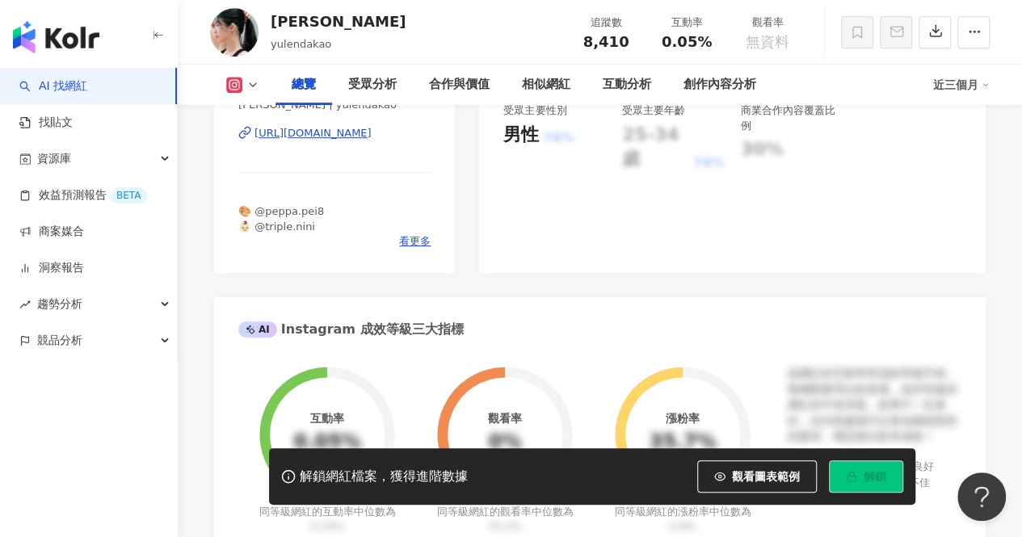
scroll to position [404, 0]
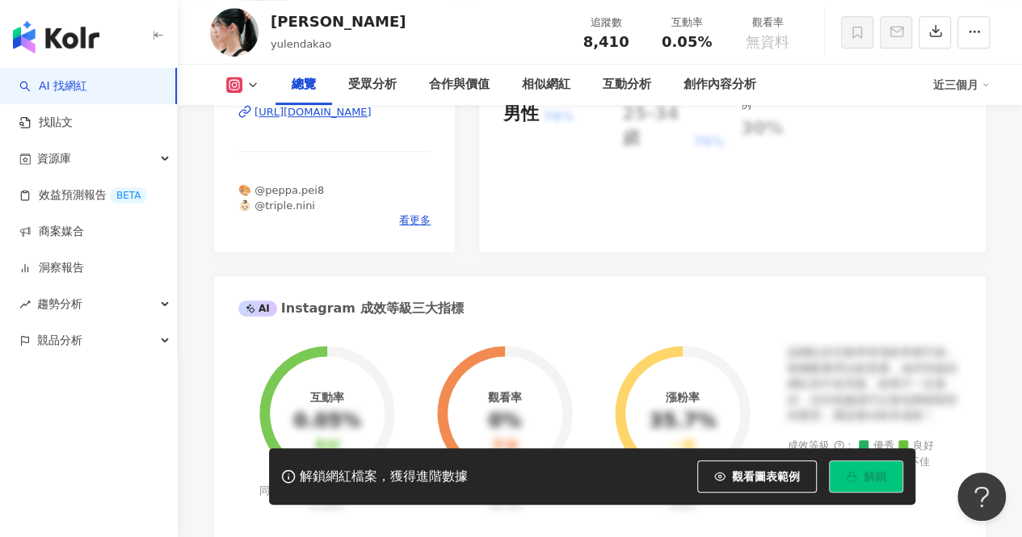
click at [406, 24] on div "Yulenda Kao yulendakao 追蹤數 8,410 互動率 0.05% 觀看率 無資料" at bounding box center [600, 32] width 845 height 64
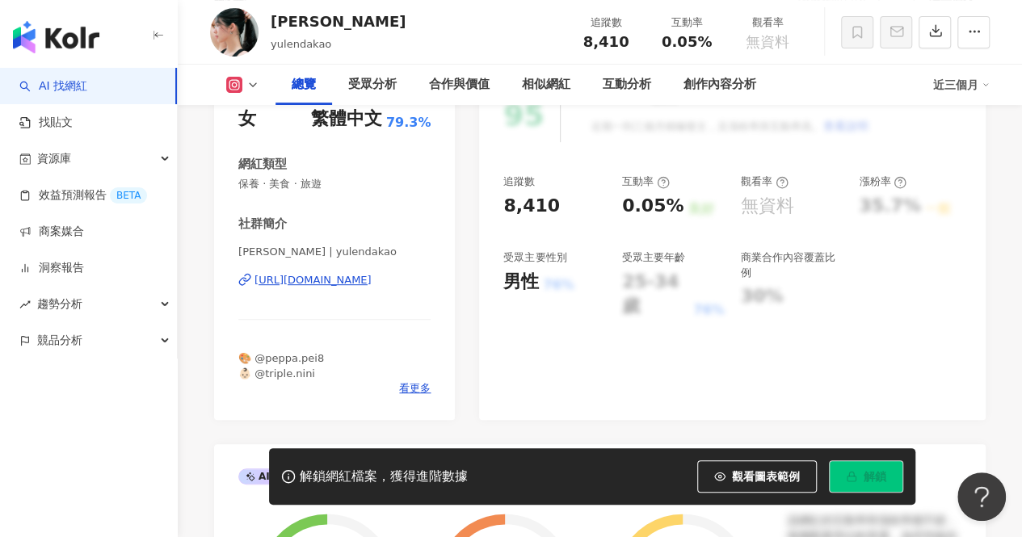
scroll to position [323, 0]
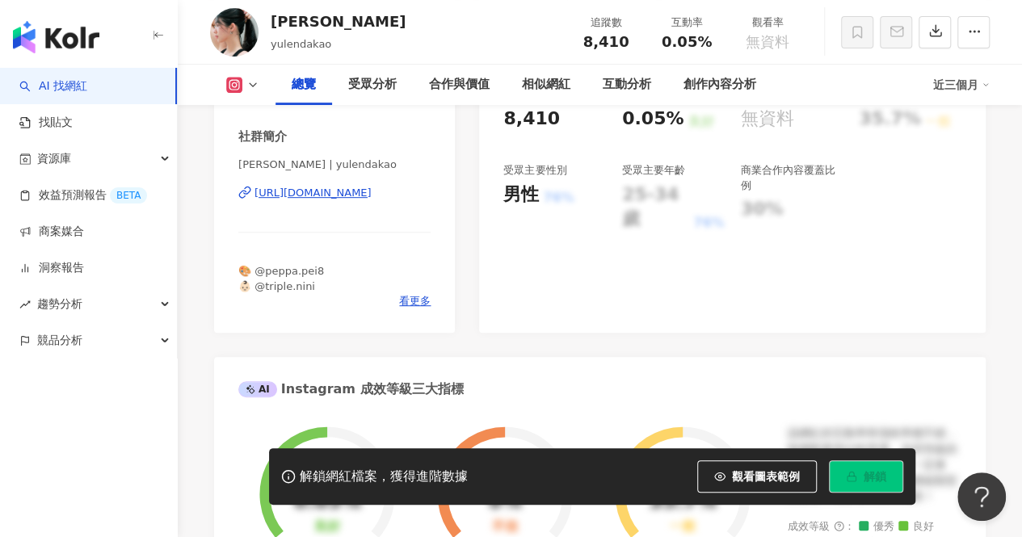
click at [360, 192] on div "https://www.instagram.com/yulendakao/" at bounding box center [313, 193] width 117 height 15
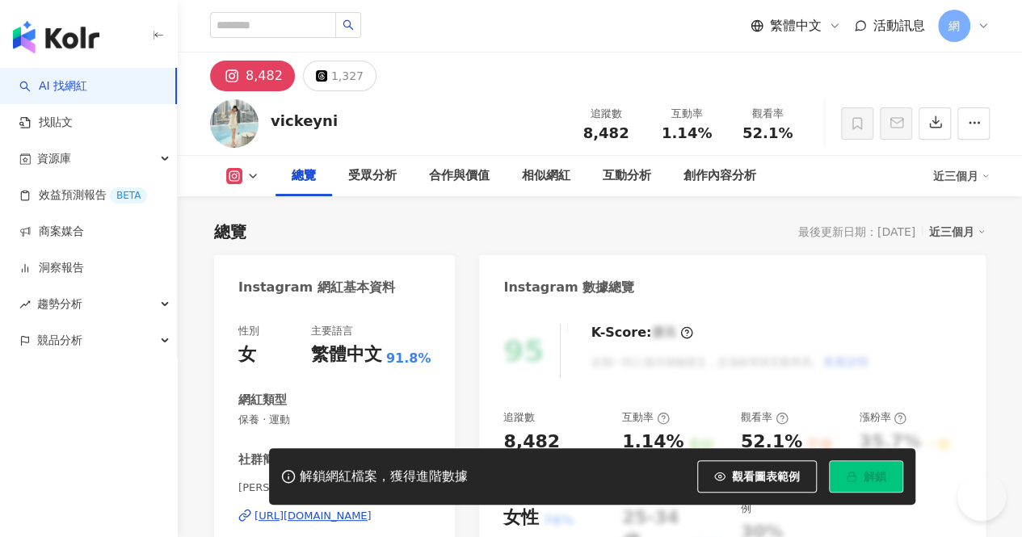
click at [372, 509] on div "[URL][DOMAIN_NAME]" at bounding box center [313, 516] width 117 height 15
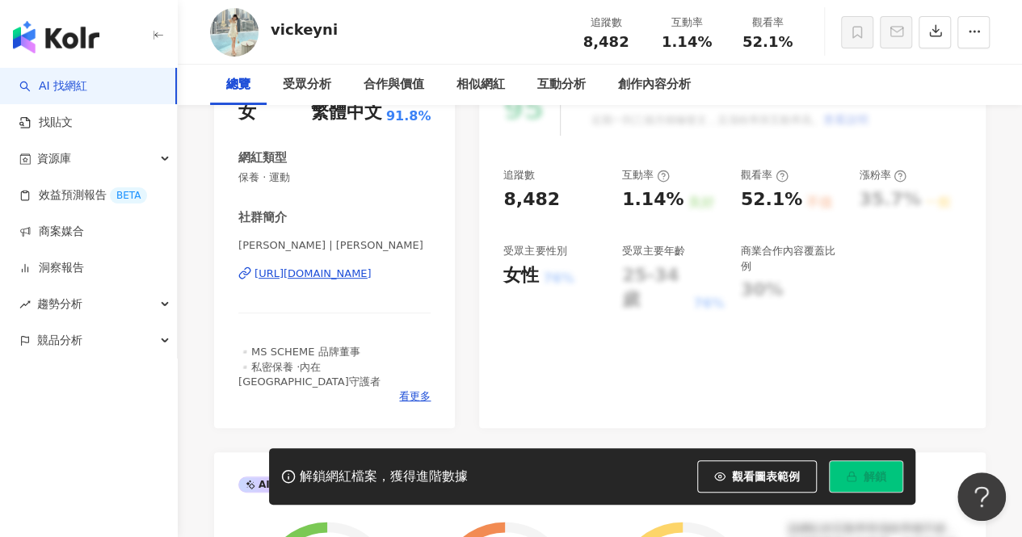
scroll to position [404, 0]
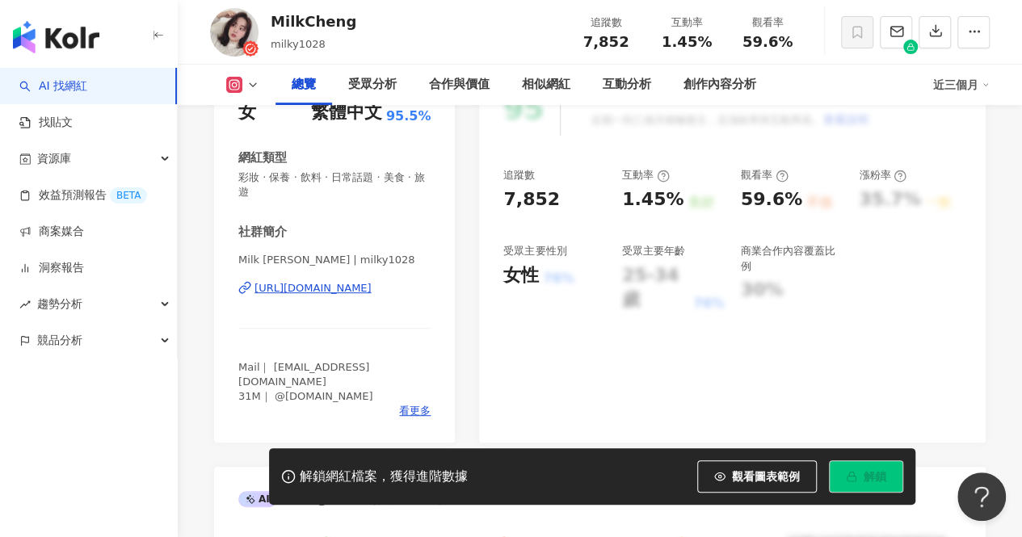
click at [370, 296] on div "https://www.instagram.com/milky1028/" at bounding box center [313, 288] width 117 height 15
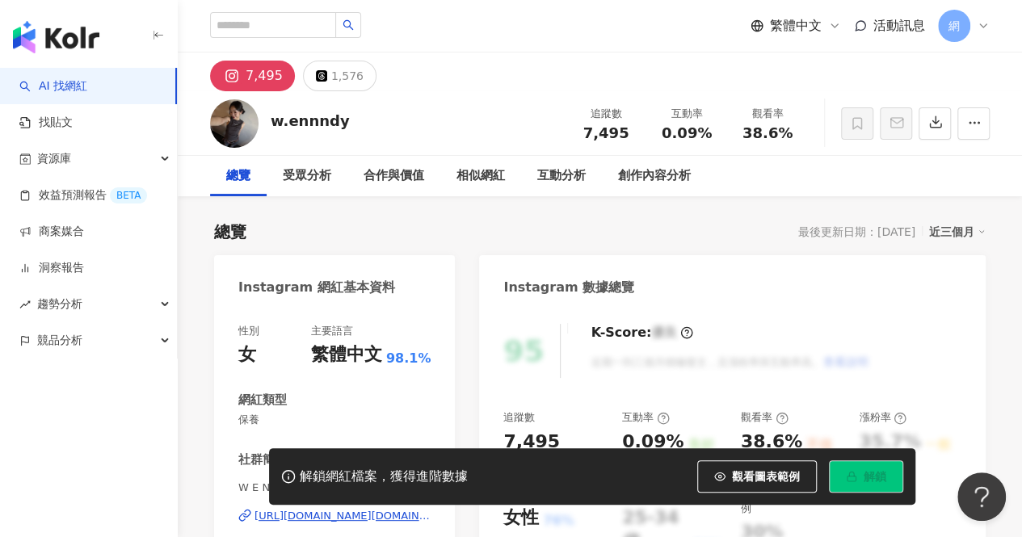
scroll to position [323, 0]
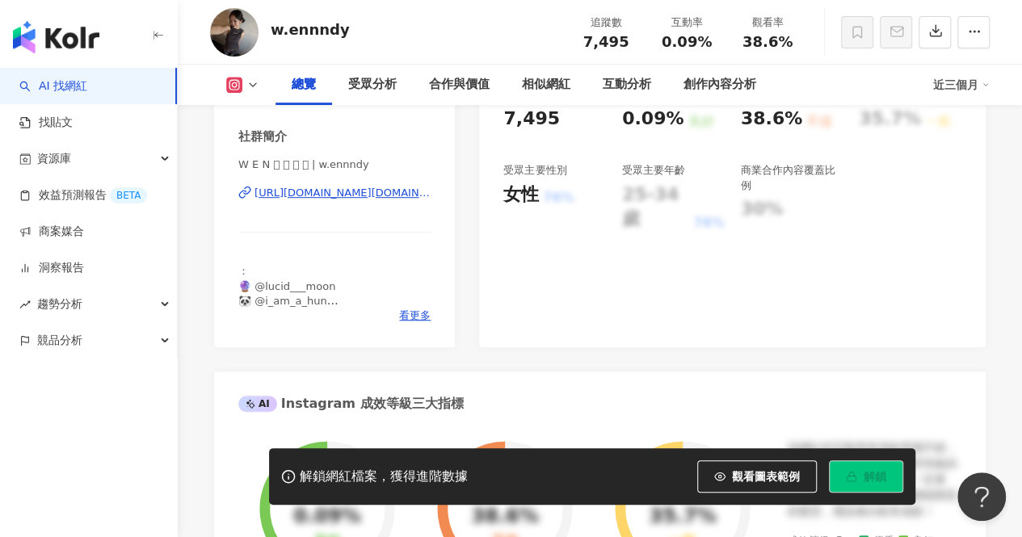
click at [402, 188] on div "[URL][DOMAIN_NAME][DOMAIN_NAME]" at bounding box center [343, 193] width 176 height 15
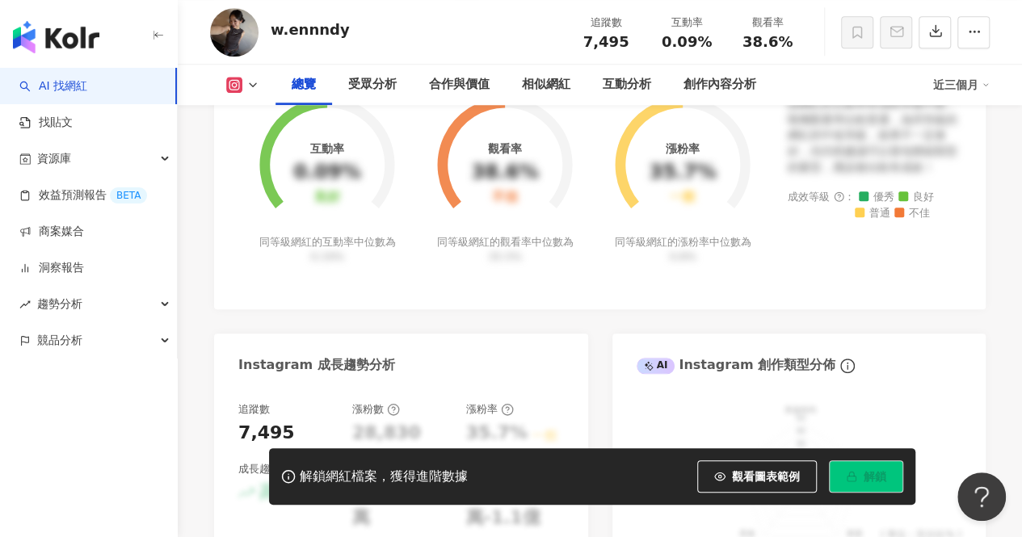
scroll to position [727, 0]
